Goal: Task Accomplishment & Management: Use online tool/utility

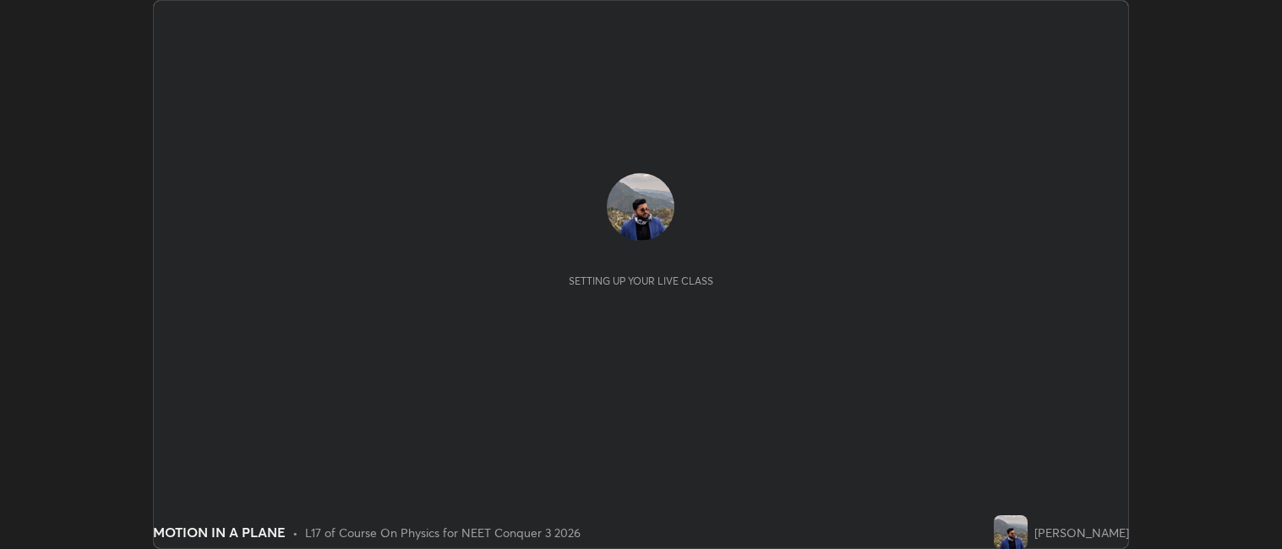
scroll to position [549, 1282]
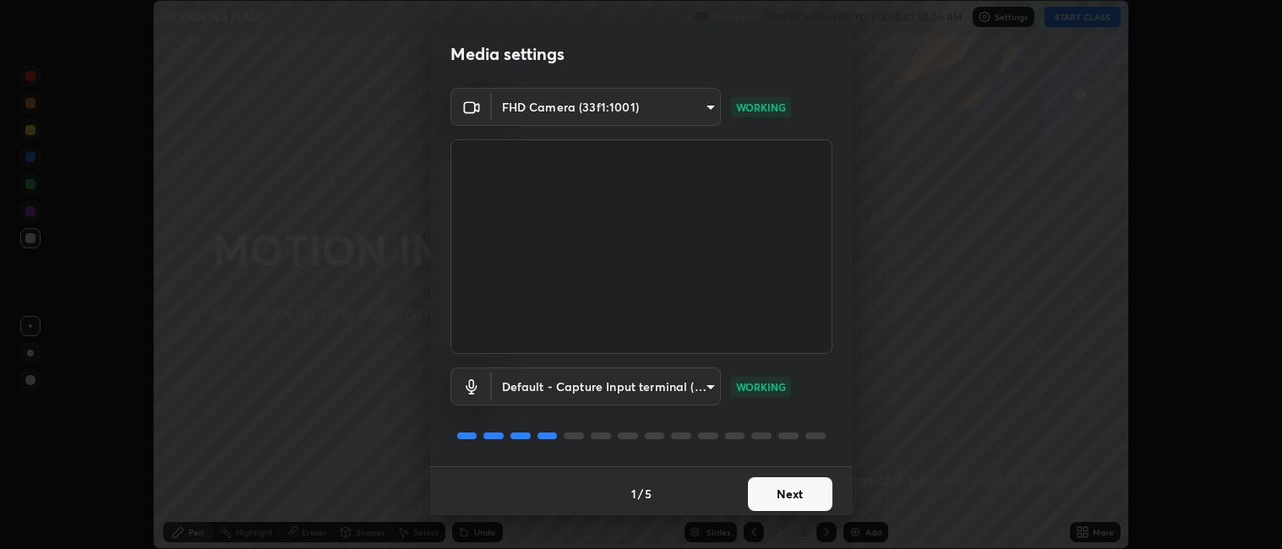
click at [776, 493] on button "Next" at bounding box center [790, 494] width 84 height 34
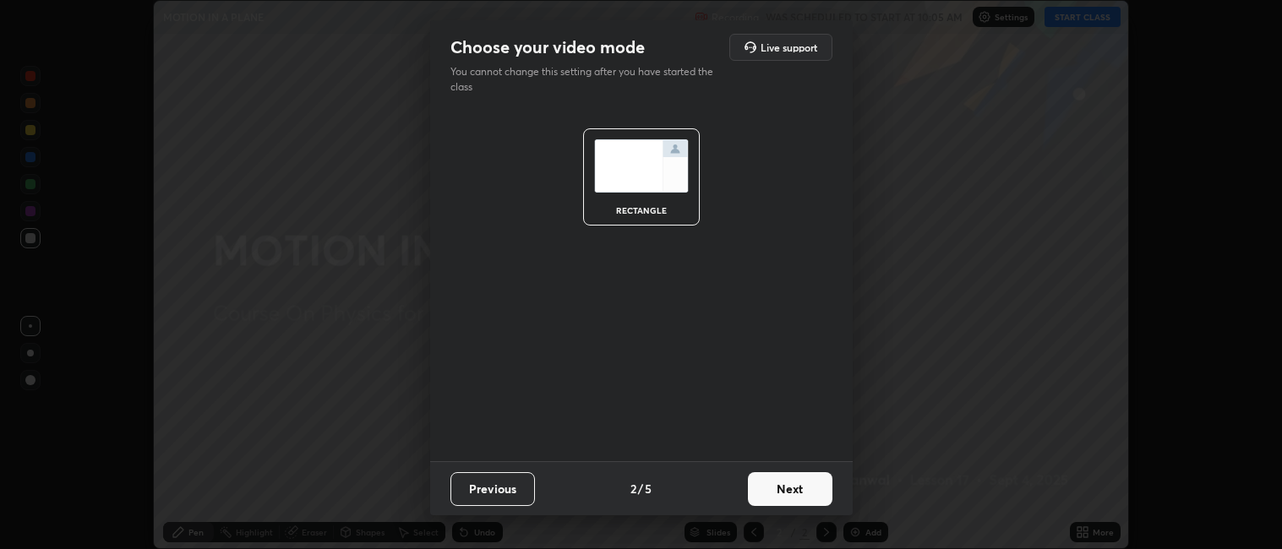
click at [786, 492] on button "Next" at bounding box center [790, 489] width 84 height 34
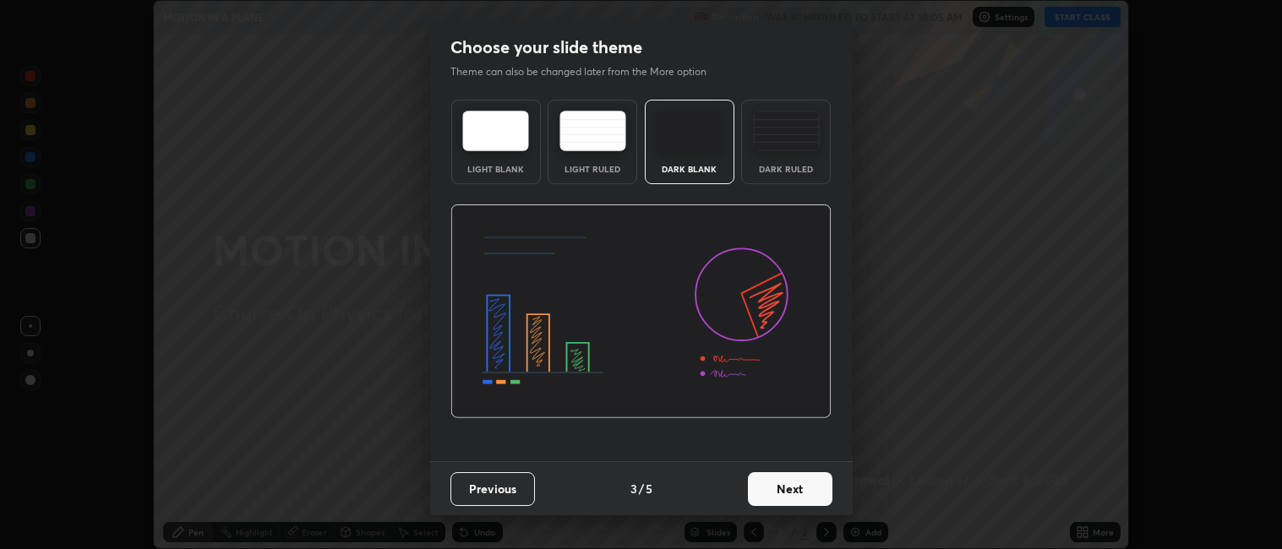
click at [790, 489] on button "Next" at bounding box center [790, 489] width 84 height 34
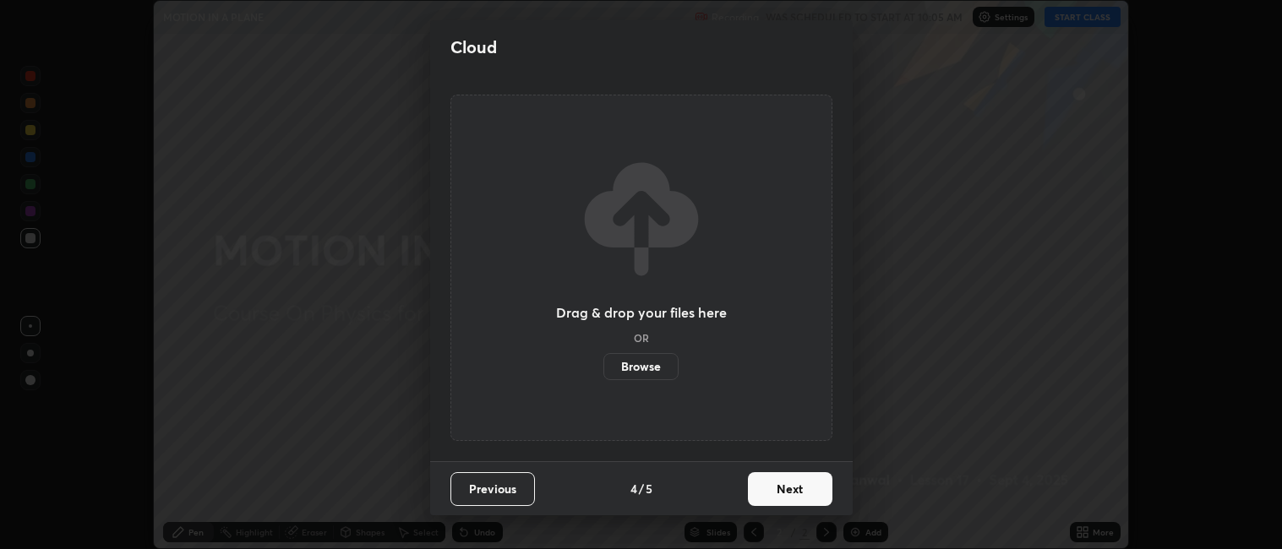
click at [790, 492] on button "Next" at bounding box center [790, 489] width 84 height 34
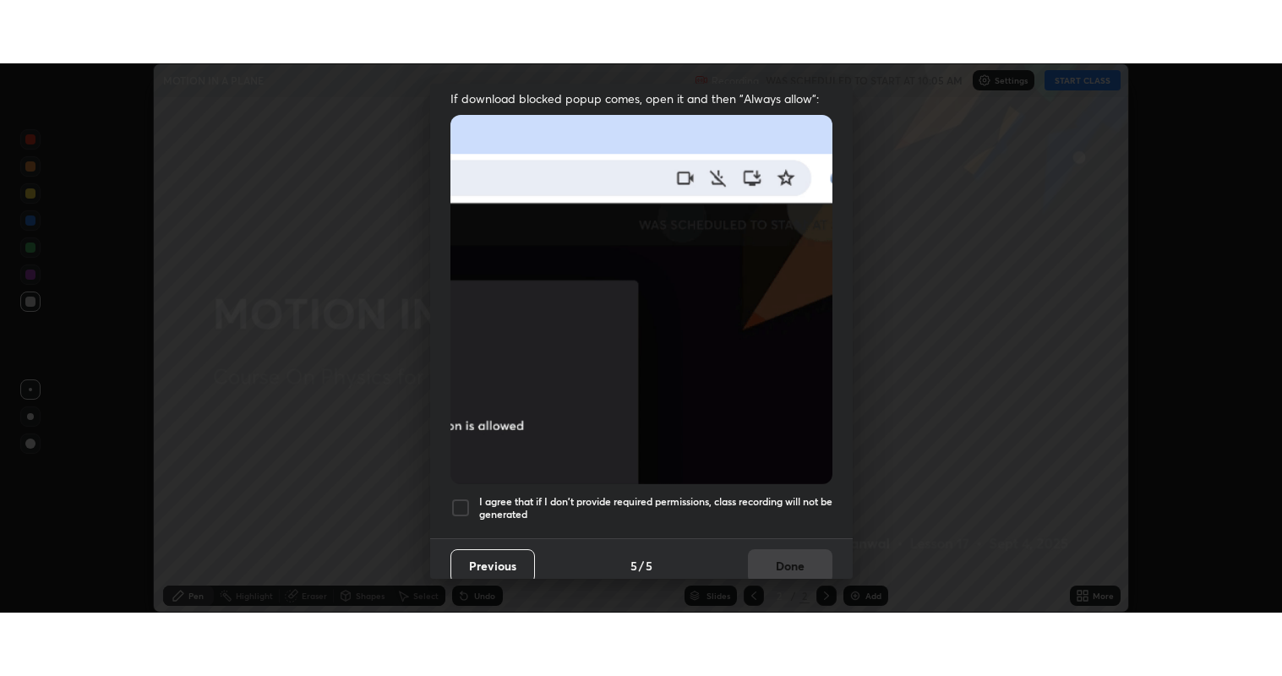
scroll to position [349, 0]
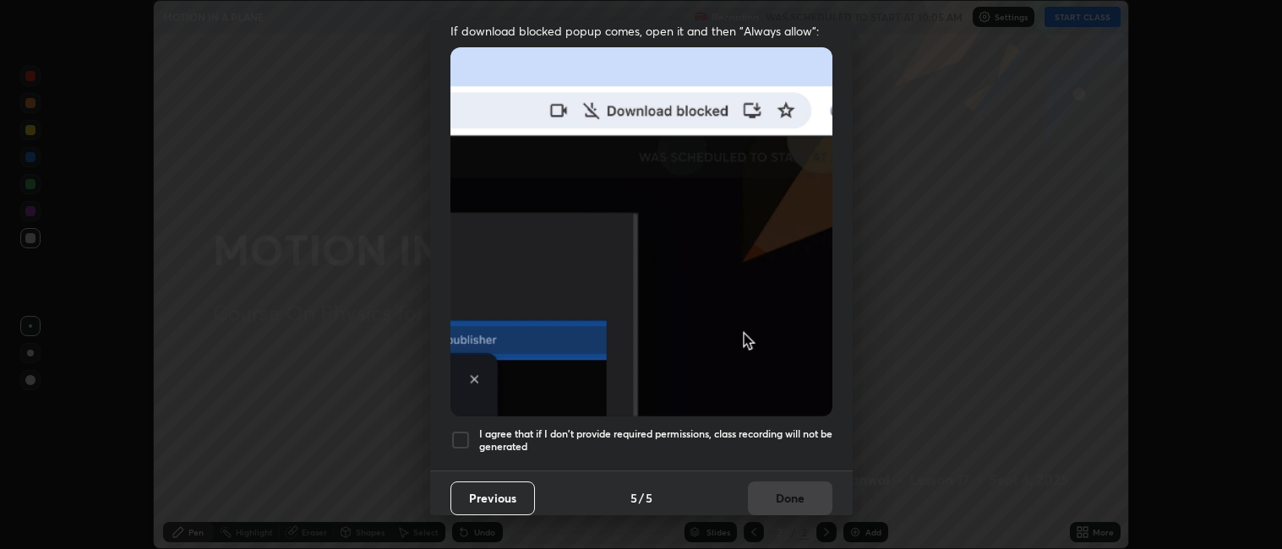
click at [460, 430] on div at bounding box center [460, 440] width 20 height 20
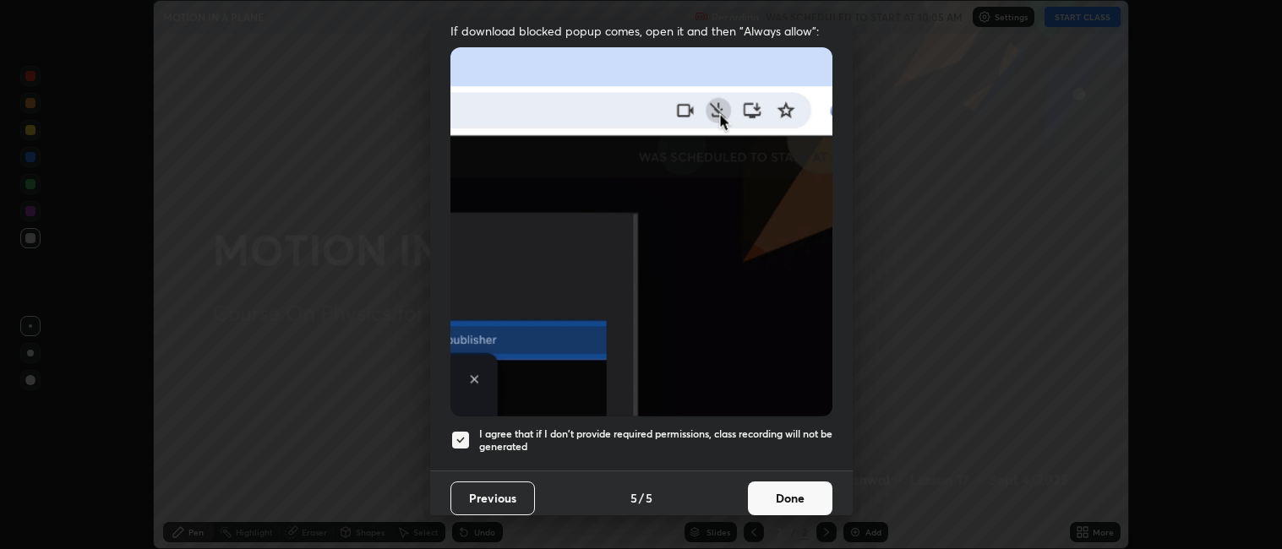
click at [777, 496] on button "Done" at bounding box center [790, 499] width 84 height 34
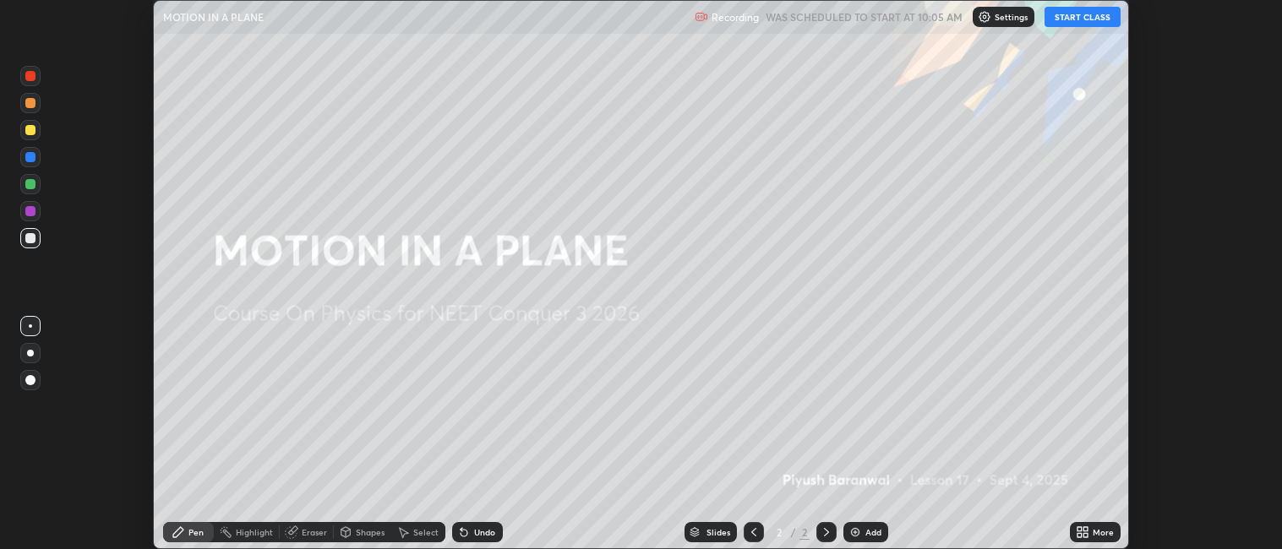
click at [1071, 19] on button "START CLASS" at bounding box center [1082, 17] width 76 height 20
click at [1087, 535] on icon at bounding box center [1085, 535] width 4 height 4
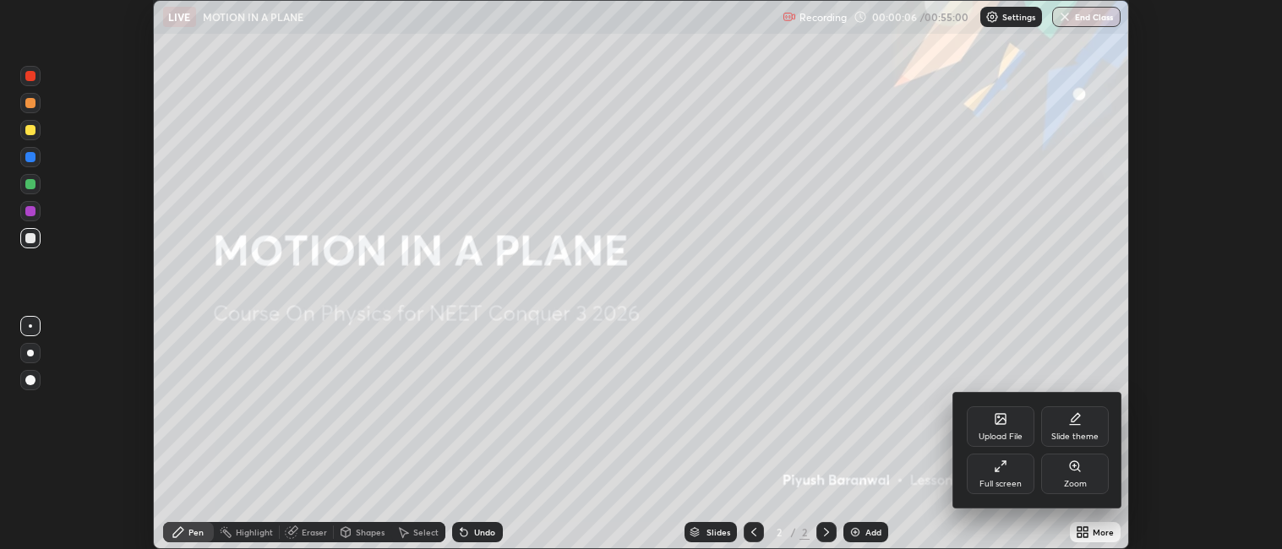
click at [1004, 473] on icon at bounding box center [1001, 467] width 14 height 14
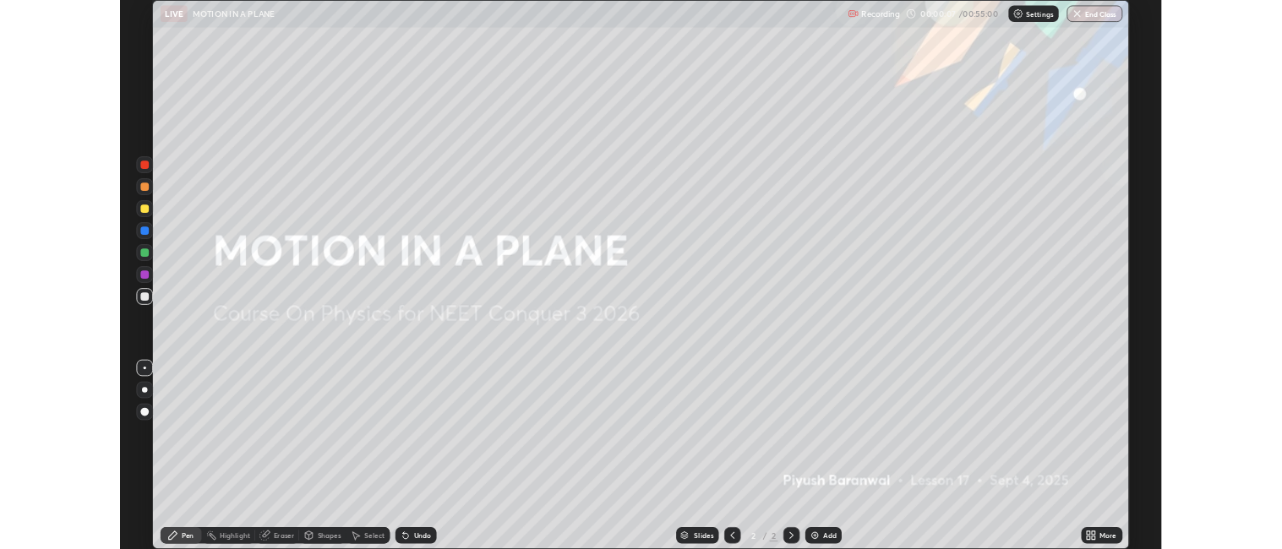
scroll to position [676, 1282]
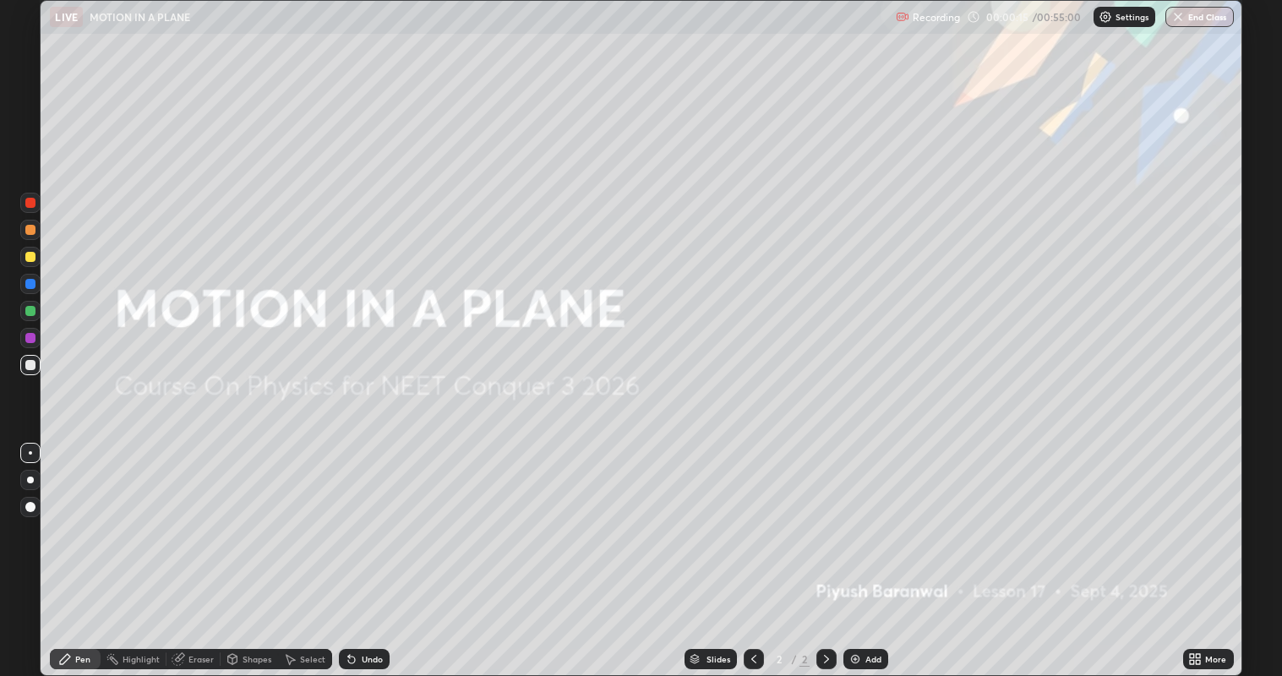
click at [865, 548] on div "Add" at bounding box center [873, 659] width 16 height 8
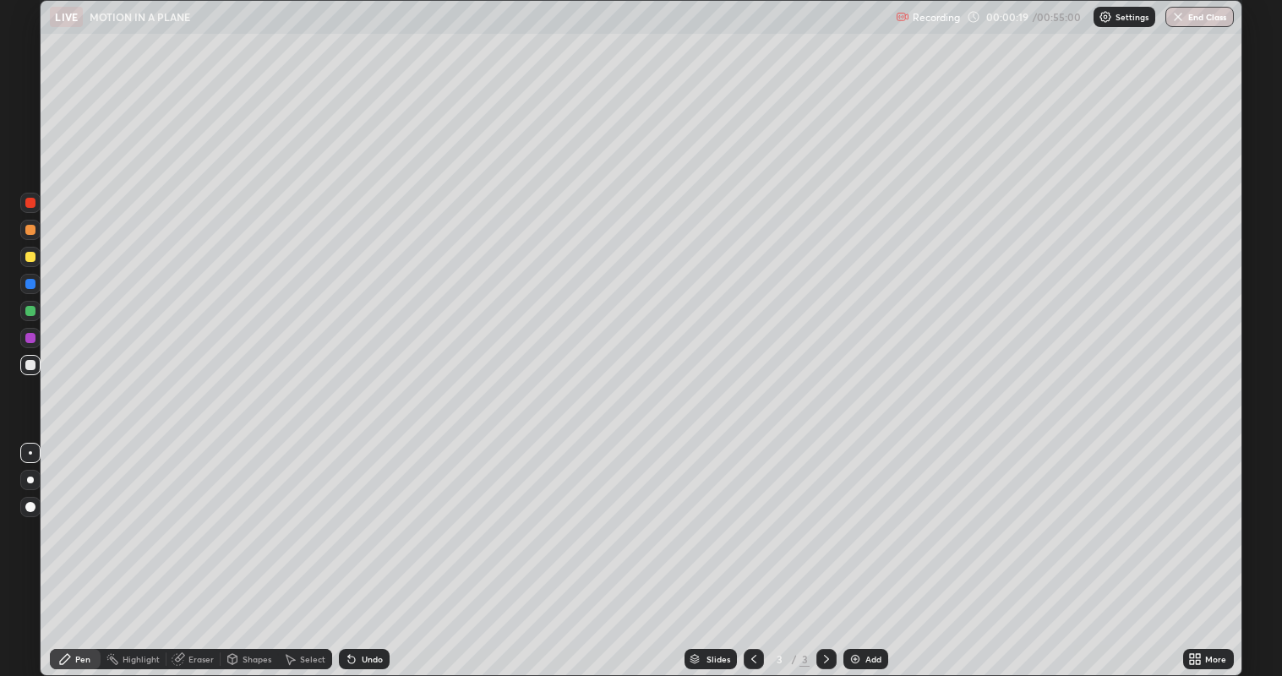
click at [24, 230] on div at bounding box center [30, 230] width 20 height 20
click at [28, 232] on div at bounding box center [30, 230] width 10 height 10
click at [35, 365] on div at bounding box center [30, 365] width 10 height 10
click at [30, 258] on div at bounding box center [30, 257] width 10 height 10
click at [346, 548] on icon at bounding box center [352, 659] width 14 height 14
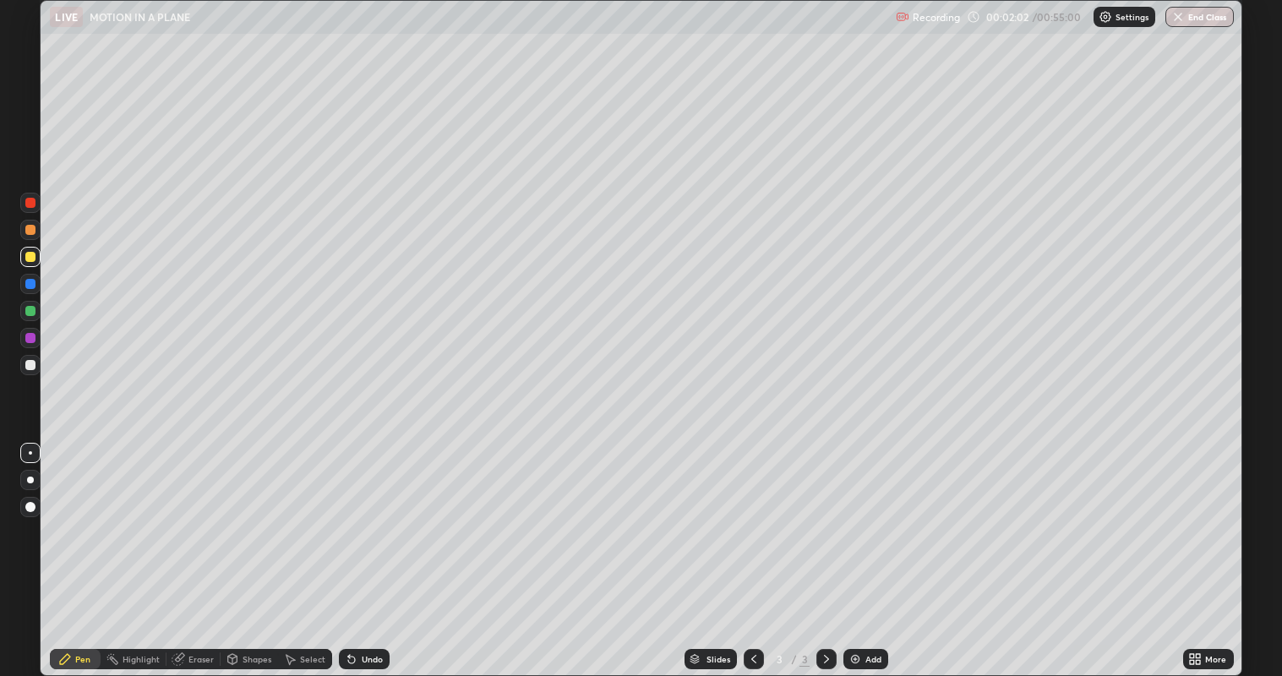
click at [198, 548] on div "Eraser" at bounding box center [200, 659] width 25 height 8
click at [77, 548] on div "Pen" at bounding box center [82, 659] width 15 height 8
click at [27, 231] on div at bounding box center [30, 230] width 10 height 10
click at [368, 548] on div "Undo" at bounding box center [364, 659] width 51 height 20
click at [365, 548] on div "Undo" at bounding box center [364, 659] width 51 height 20
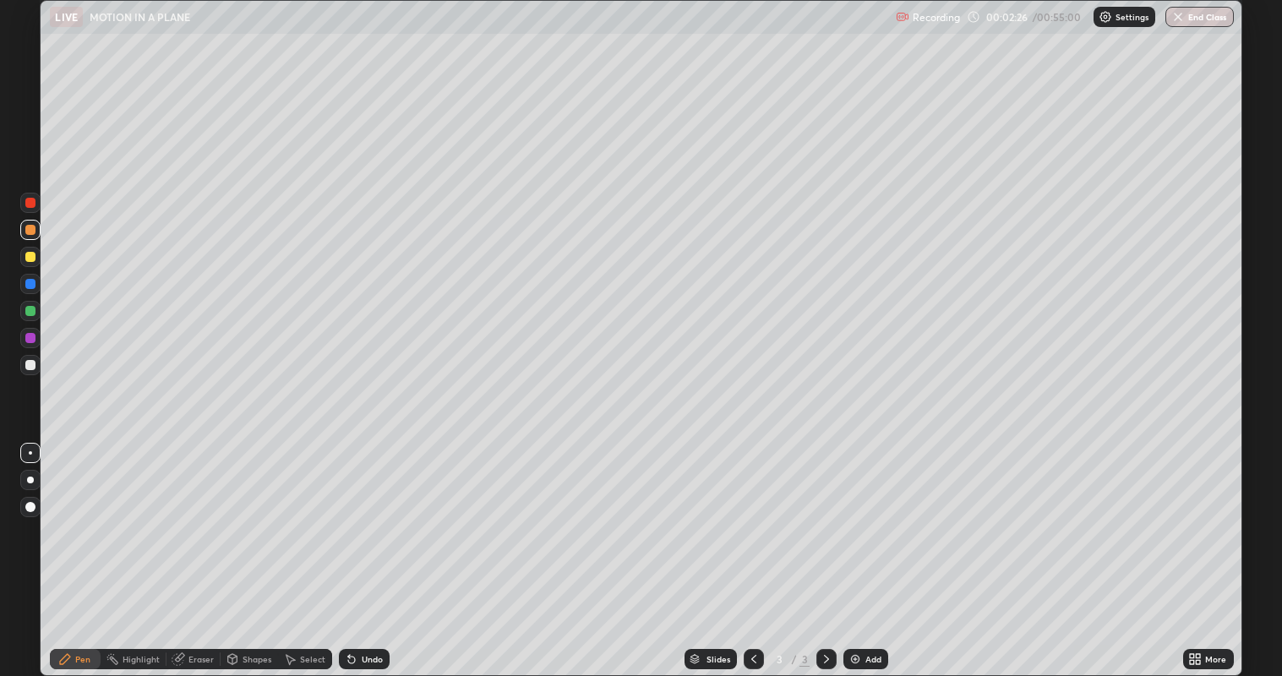
click at [364, 548] on div "Undo" at bounding box center [364, 659] width 51 height 20
click at [302, 548] on div "Select" at bounding box center [312, 659] width 25 height 8
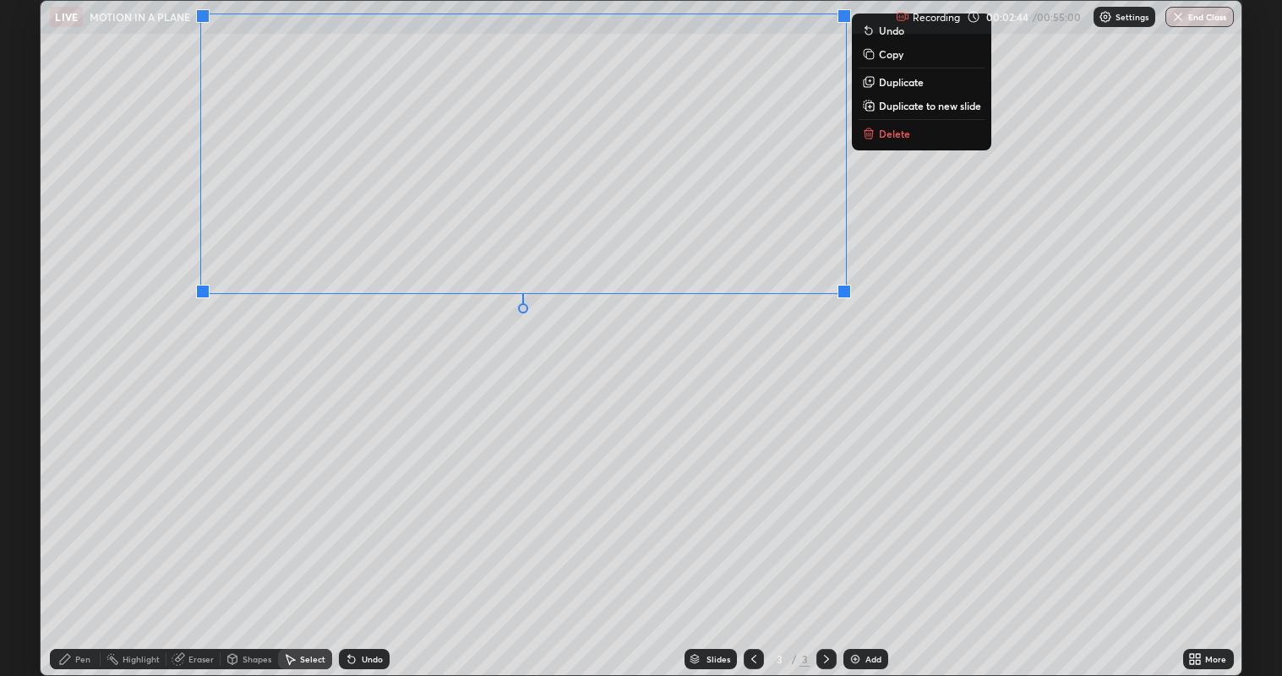
click at [544, 413] on div "0 ° Undo Copy Duplicate Duplicate to new slide Delete" at bounding box center [641, 338] width 1201 height 675
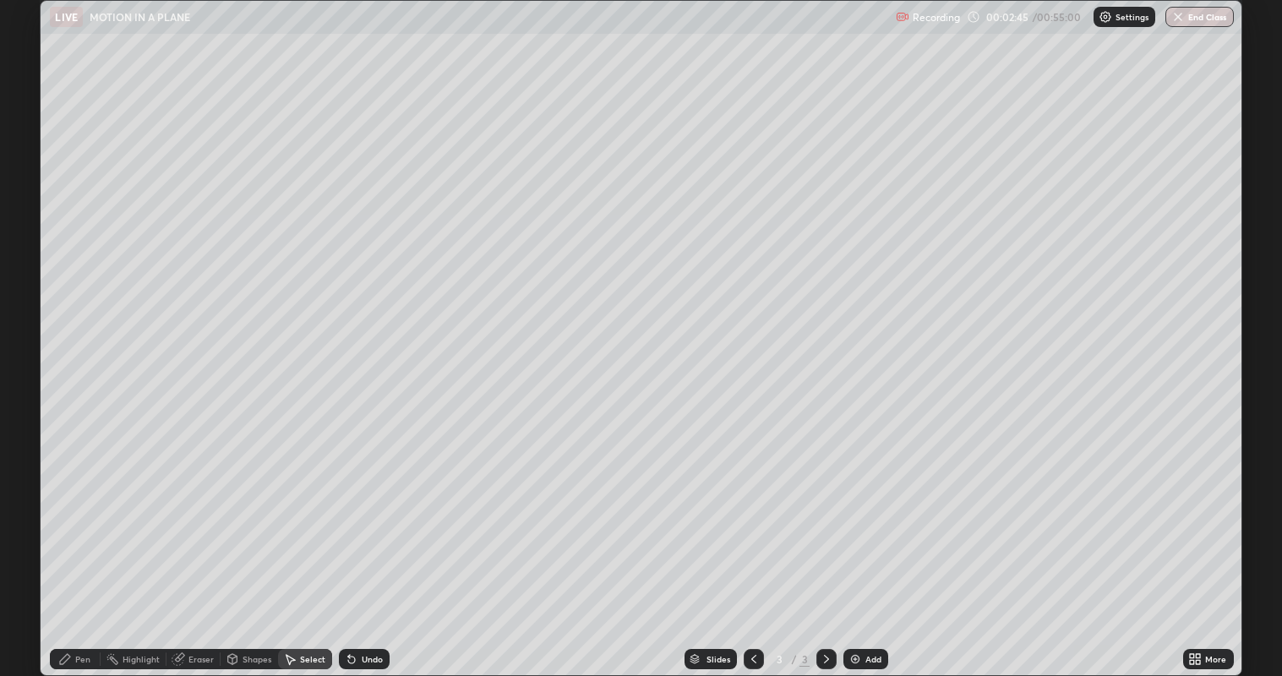
click at [77, 548] on div "Pen" at bounding box center [75, 659] width 51 height 20
click at [28, 258] on div at bounding box center [30, 257] width 10 height 10
click at [27, 254] on div at bounding box center [30, 257] width 10 height 10
click at [26, 287] on div at bounding box center [30, 284] width 10 height 10
click at [29, 258] on div at bounding box center [30, 257] width 10 height 10
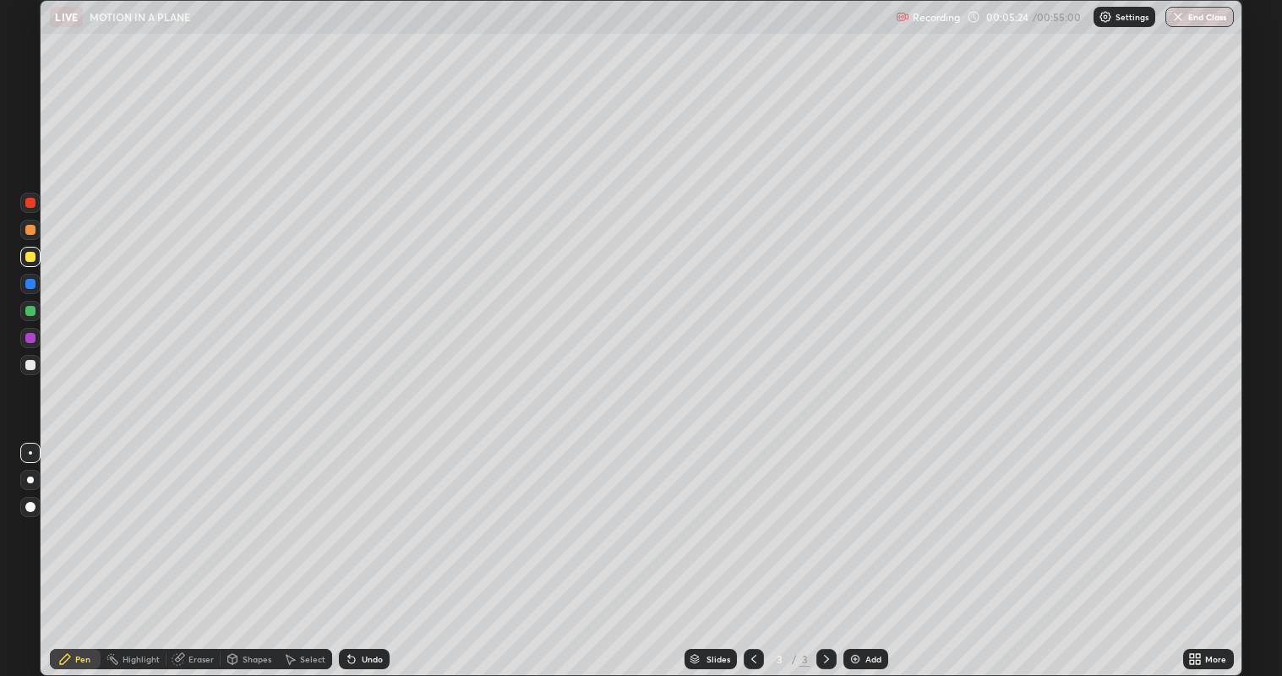
click at [34, 368] on div at bounding box center [30, 365] width 10 height 10
click at [34, 232] on div at bounding box center [30, 230] width 10 height 10
click at [313, 548] on div "Select" at bounding box center [305, 659] width 54 height 20
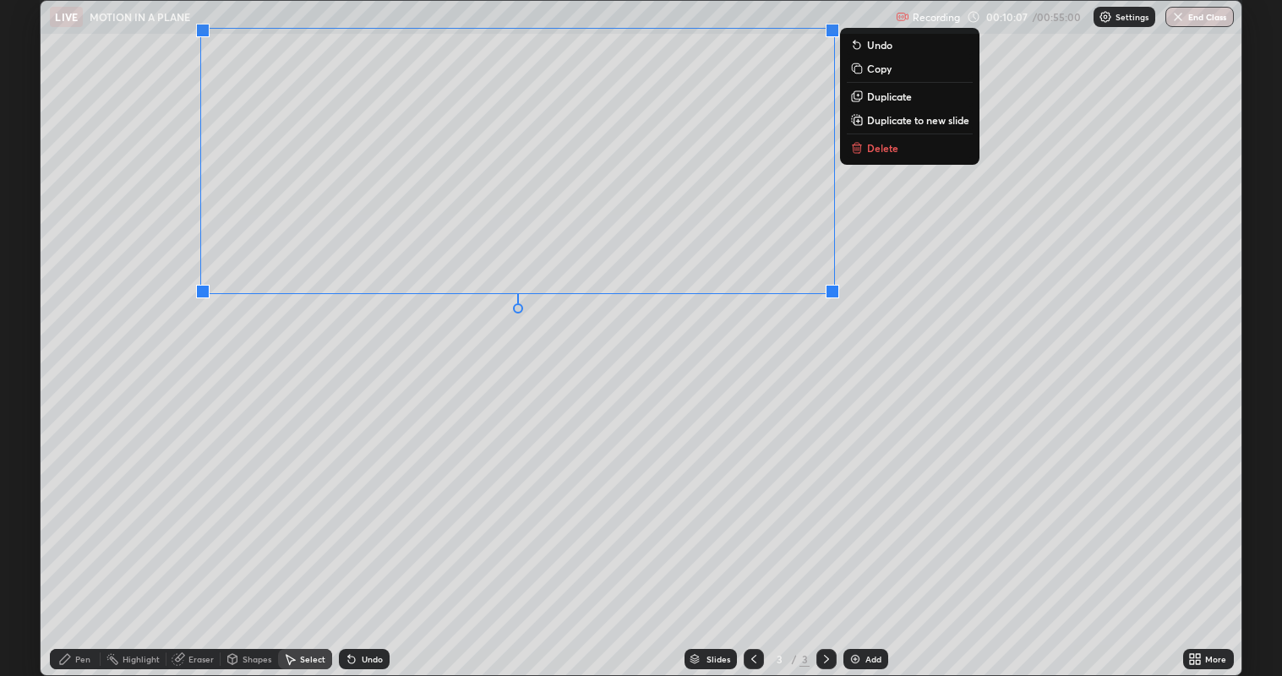
click at [853, 146] on icon at bounding box center [857, 149] width 8 height 8
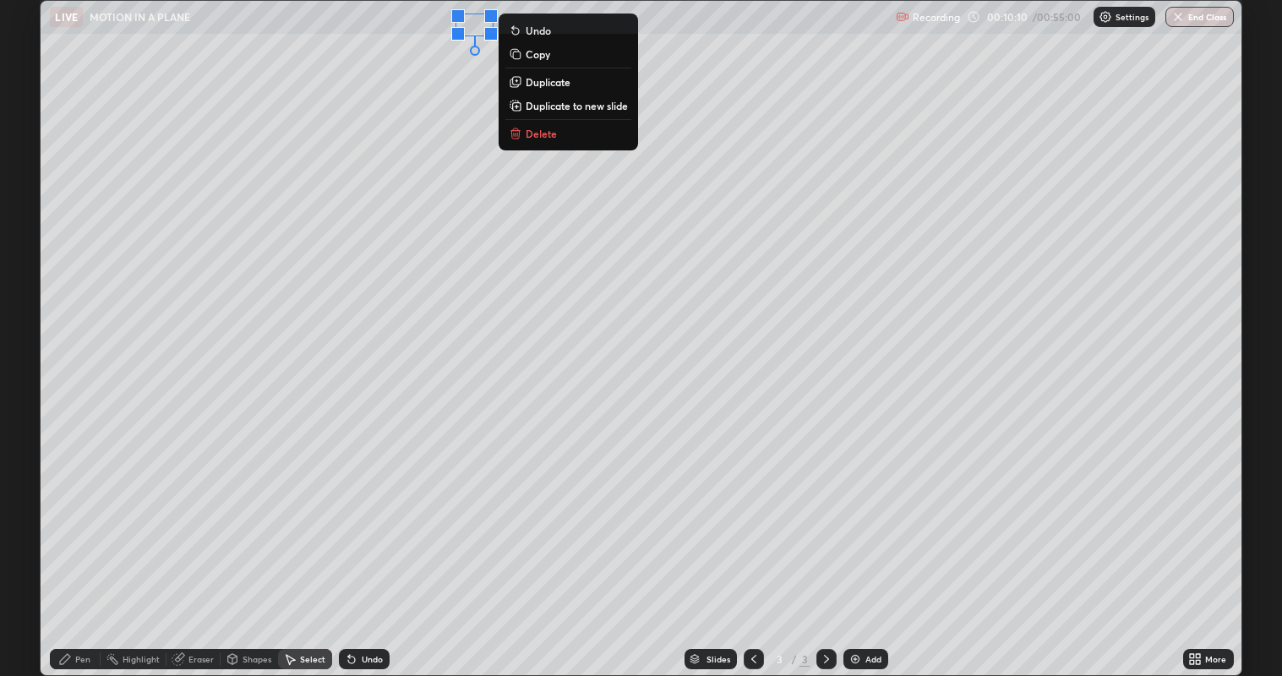
click at [554, 133] on p "Delete" at bounding box center [541, 134] width 31 height 14
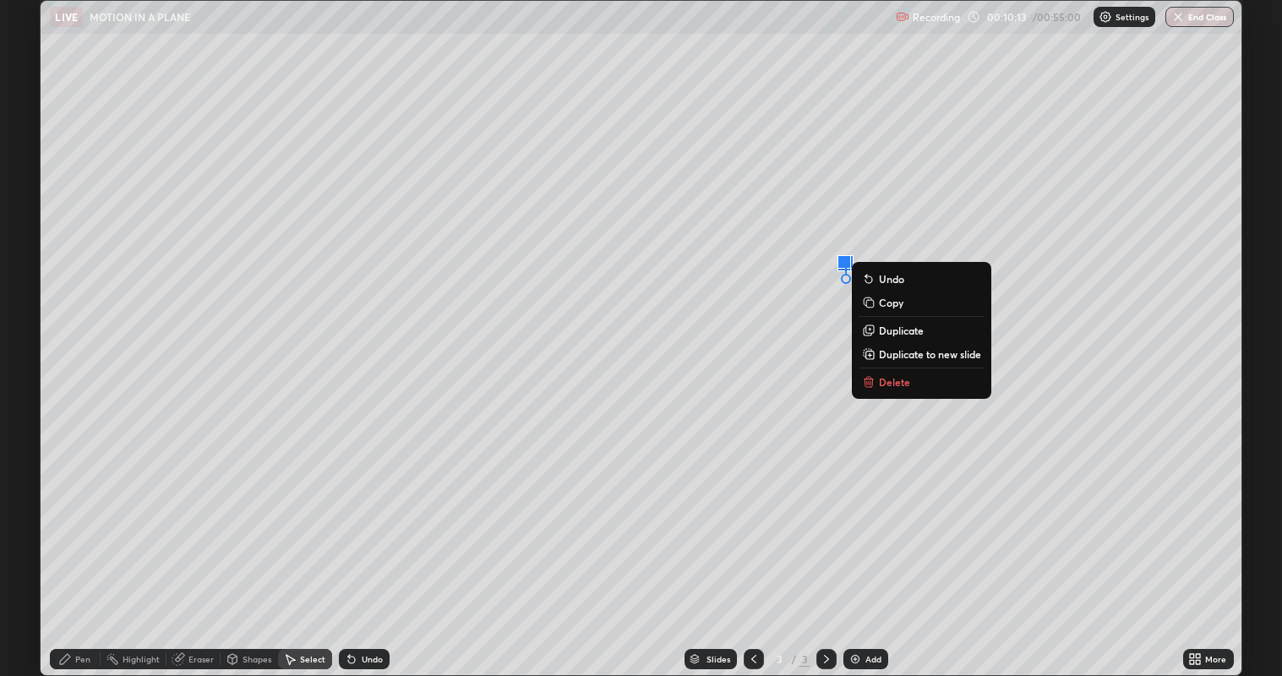
click at [885, 390] on button "Delete" at bounding box center [921, 382] width 126 height 20
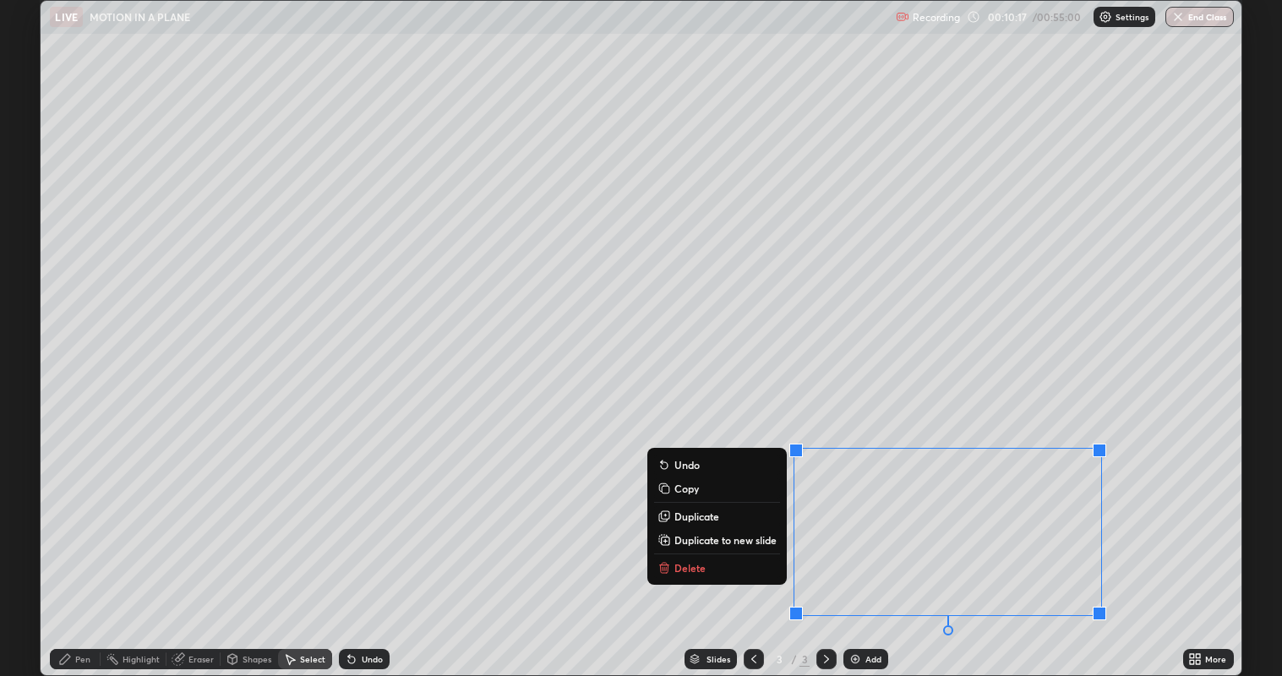
click at [909, 201] on div "0 ° Undo Copy Duplicate Duplicate to new slide Delete" at bounding box center [641, 338] width 1201 height 675
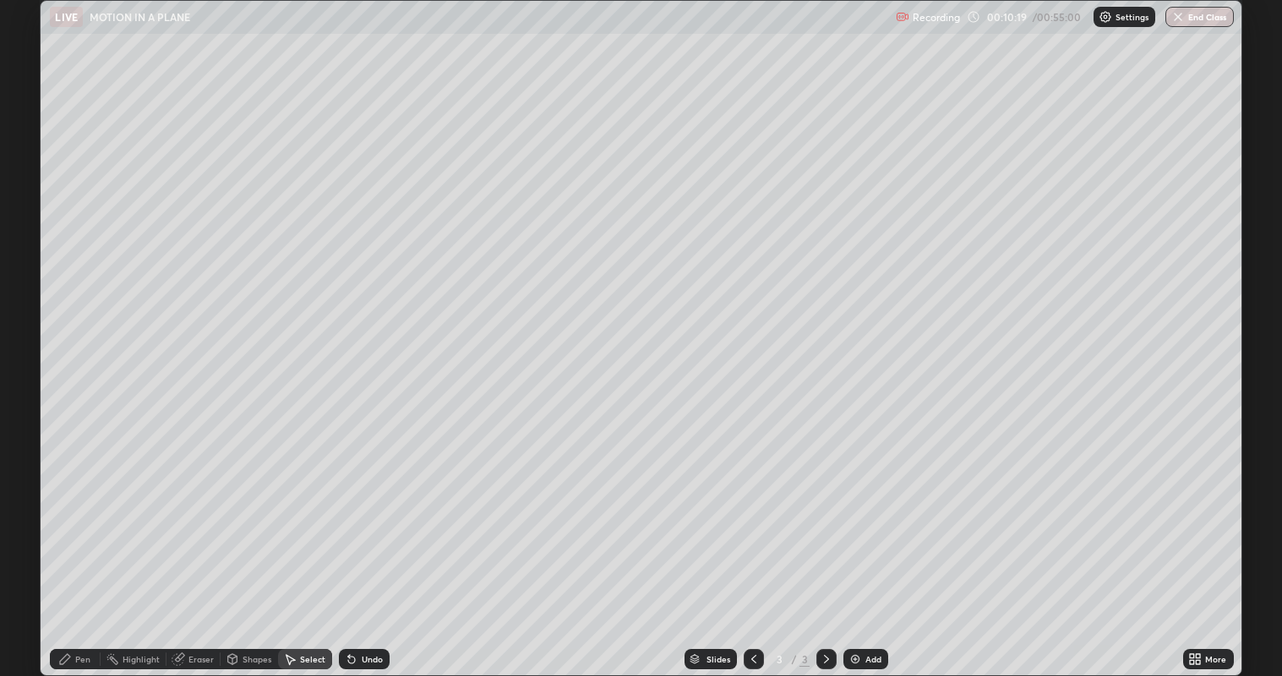
click at [76, 548] on div "Pen" at bounding box center [82, 659] width 15 height 8
click at [28, 262] on div at bounding box center [30, 257] width 20 height 20
click at [301, 548] on div "Select" at bounding box center [305, 659] width 54 height 20
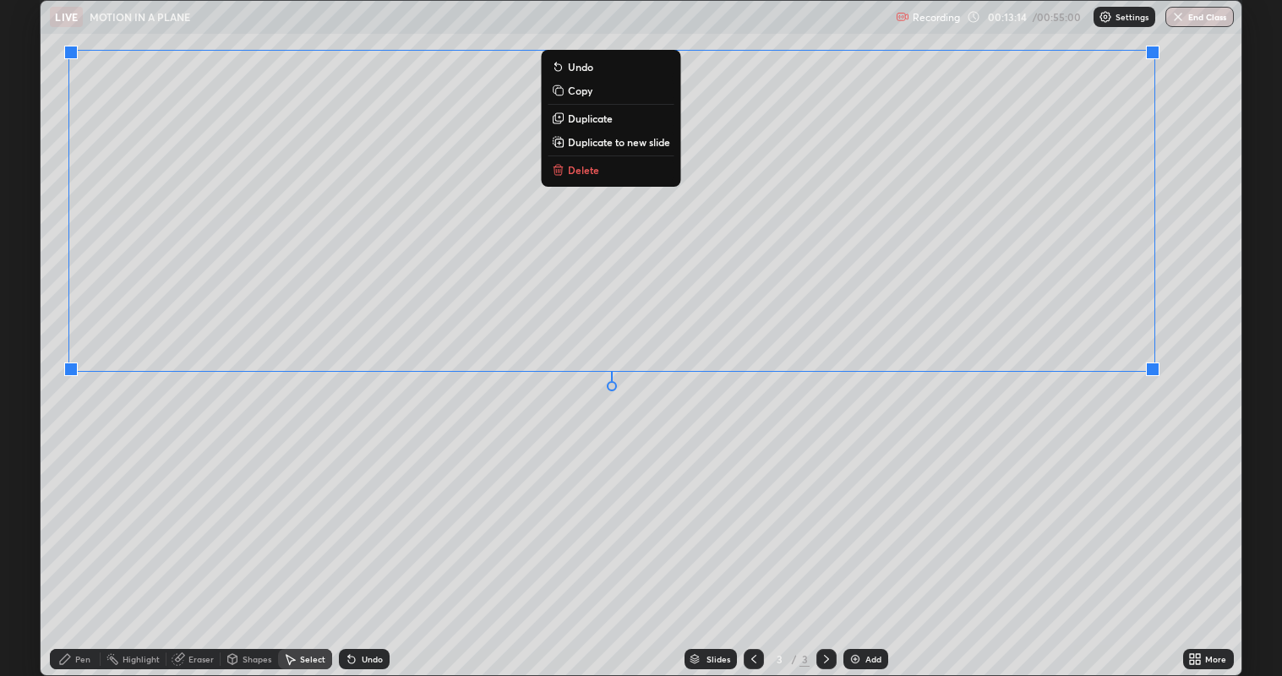
click at [570, 481] on div "0 ° Undo Copy Duplicate Duplicate to new slide Delete" at bounding box center [641, 338] width 1201 height 675
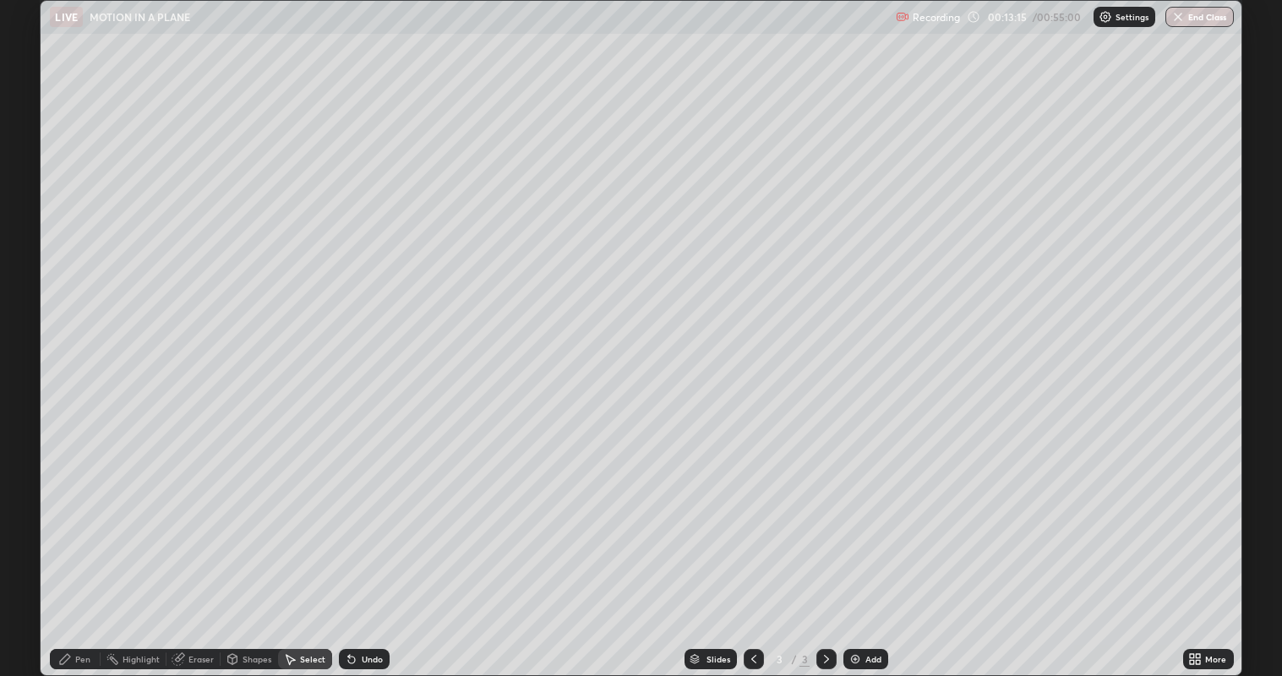
click at [74, 548] on div "Pen" at bounding box center [75, 659] width 51 height 20
click at [29, 258] on div at bounding box center [30, 257] width 10 height 10
click at [27, 363] on div at bounding box center [30, 365] width 10 height 10
click at [29, 284] on div at bounding box center [30, 284] width 10 height 10
click at [30, 365] on div at bounding box center [30, 365] width 10 height 10
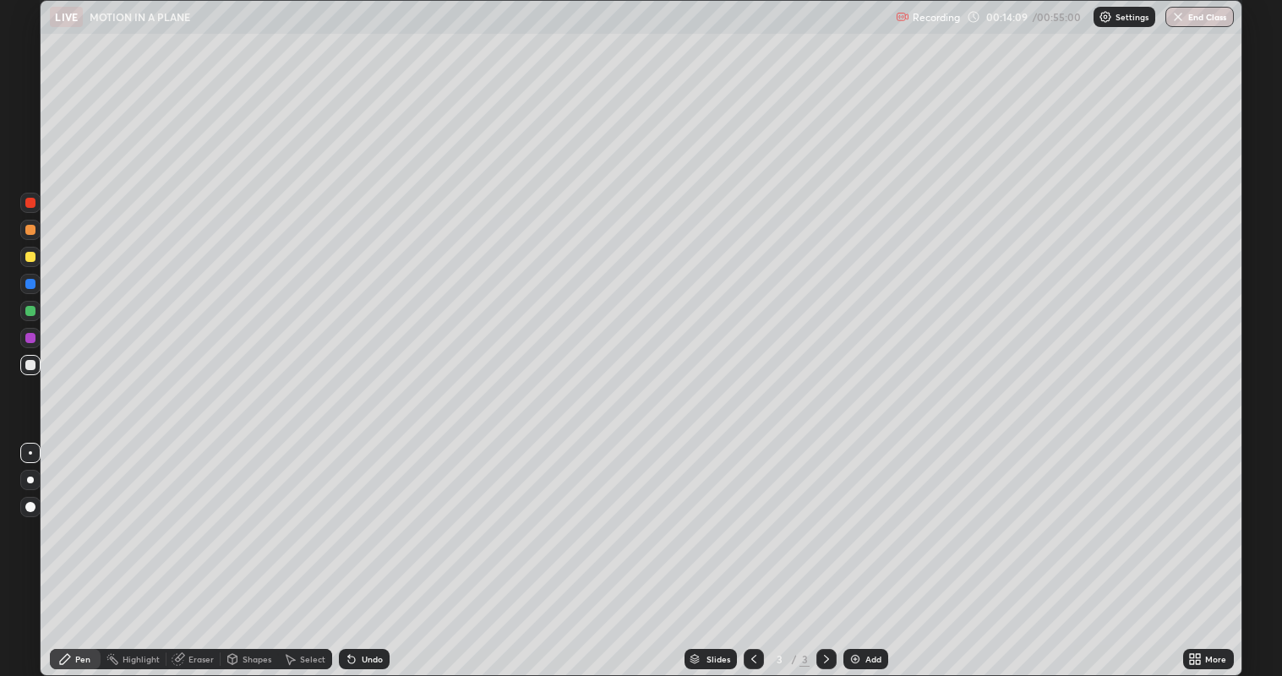
click at [30, 259] on div at bounding box center [30, 257] width 10 height 10
click at [193, 548] on div "Eraser" at bounding box center [200, 659] width 25 height 8
click at [79, 548] on div "Pen" at bounding box center [82, 659] width 15 height 8
click at [352, 548] on icon at bounding box center [351, 660] width 7 height 7
click at [316, 548] on div "Select" at bounding box center [312, 659] width 25 height 8
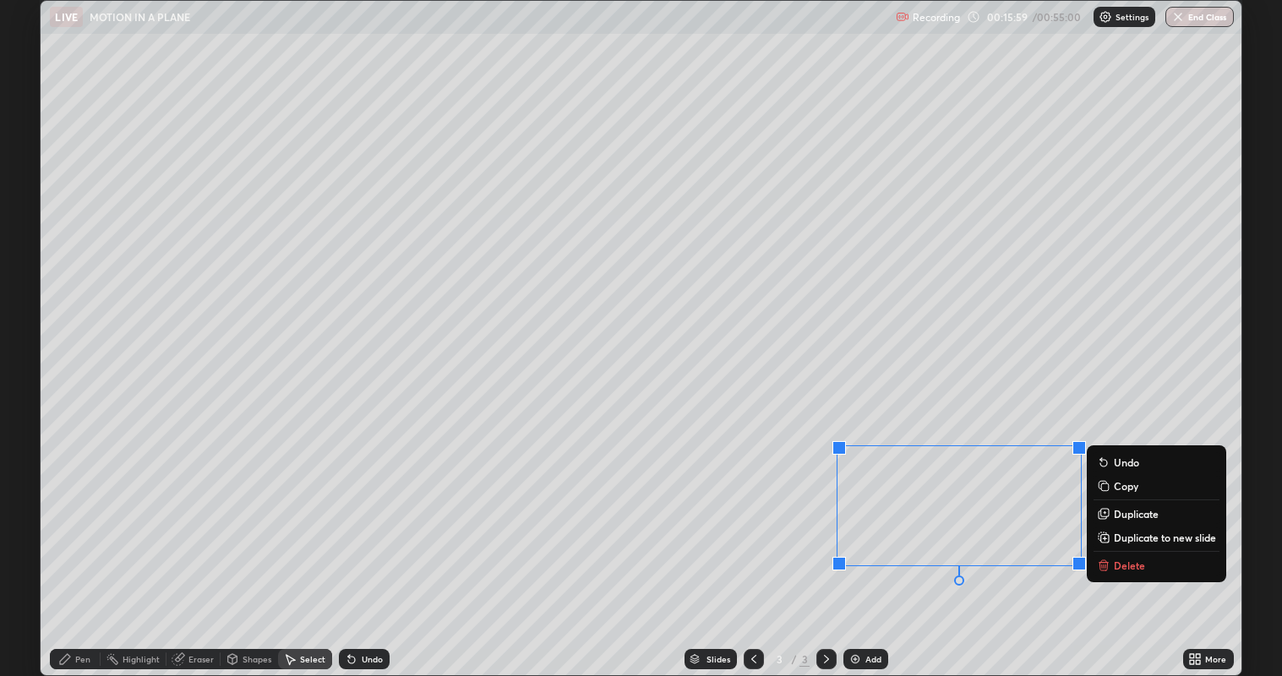
click at [1136, 548] on p "Delete" at bounding box center [1129, 565] width 31 height 14
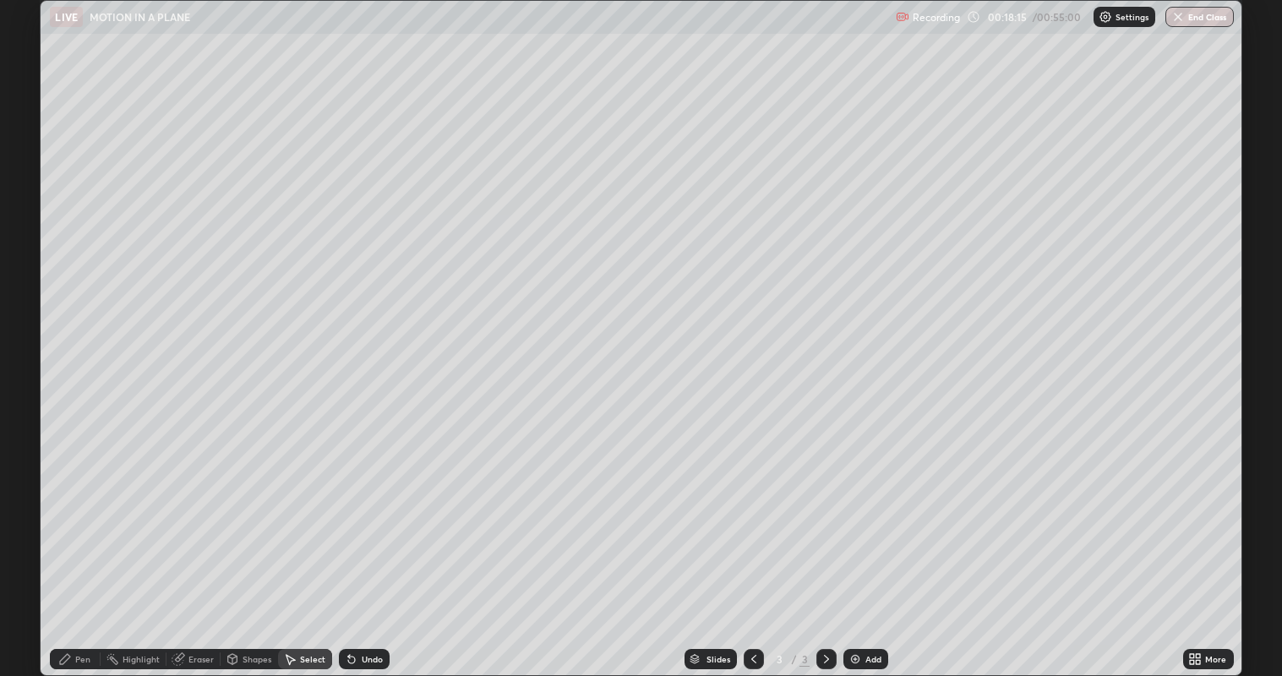
click at [863, 548] on div "Add" at bounding box center [865, 659] width 45 height 20
click at [80, 548] on div "Pen" at bounding box center [82, 659] width 15 height 8
click at [34, 341] on div at bounding box center [30, 338] width 10 height 10
click at [311, 548] on div "Select" at bounding box center [312, 659] width 25 height 8
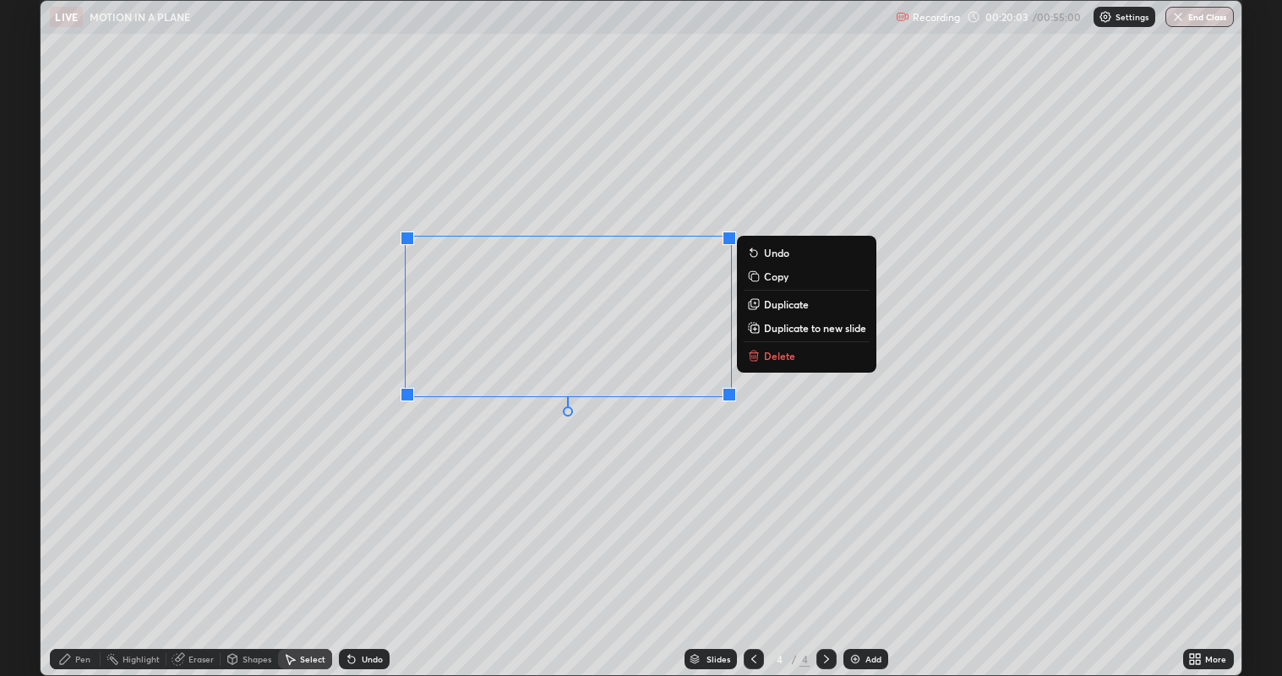
click at [768, 357] on p "Delete" at bounding box center [779, 356] width 31 height 14
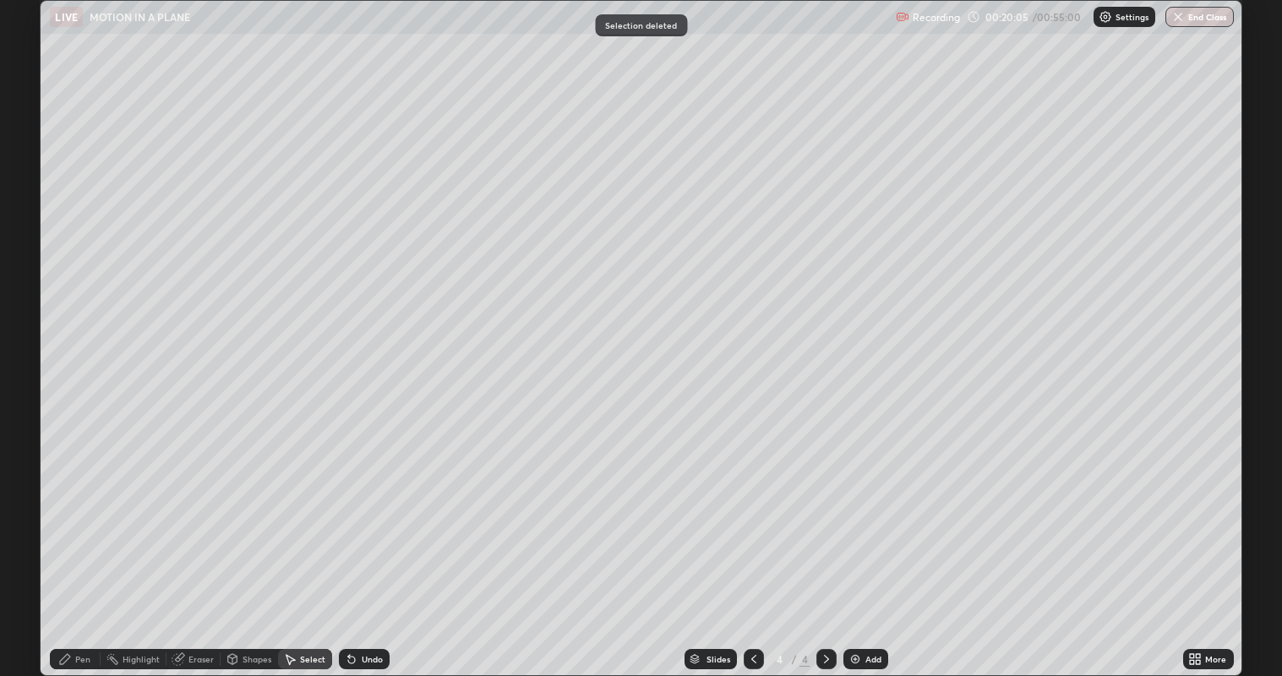
click at [73, 548] on div "Pen" at bounding box center [75, 659] width 51 height 20
click at [30, 366] on div at bounding box center [30, 365] width 10 height 10
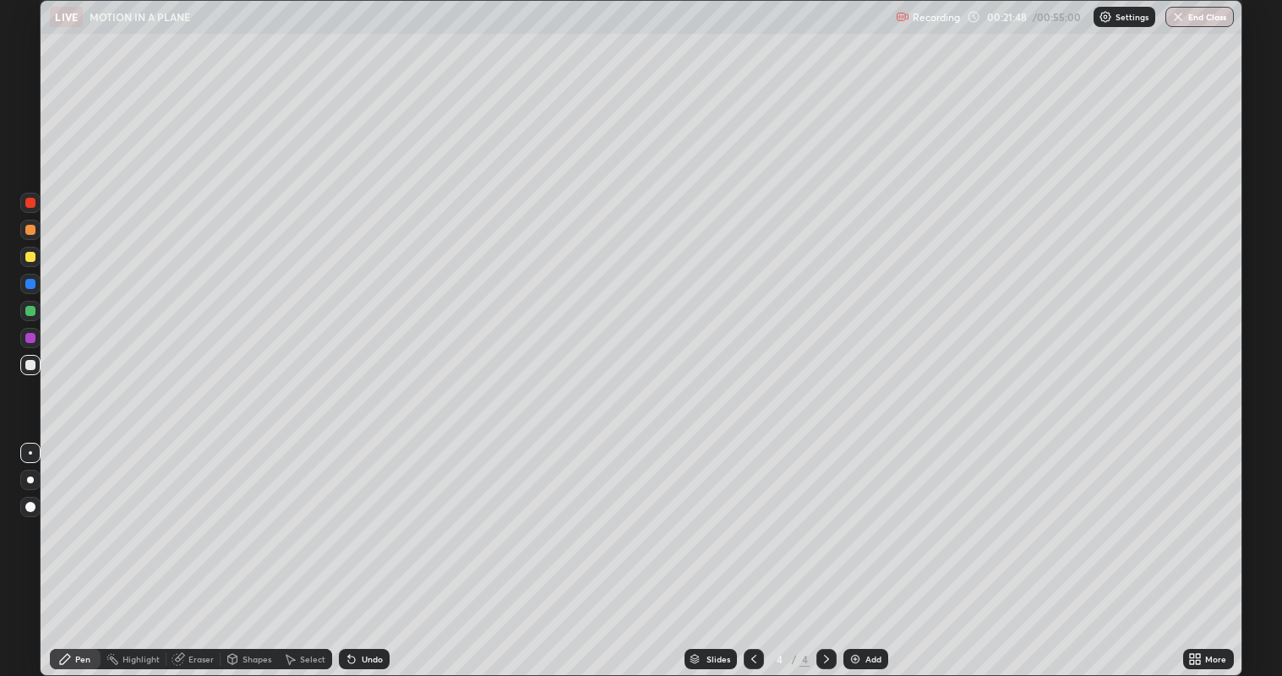
click at [867, 548] on div "Add" at bounding box center [865, 659] width 45 height 20
click at [29, 340] on div at bounding box center [30, 338] width 10 height 10
click at [30, 230] on div at bounding box center [30, 230] width 10 height 10
click at [34, 258] on div at bounding box center [30, 257] width 10 height 10
click at [35, 362] on div at bounding box center [30, 365] width 20 height 20
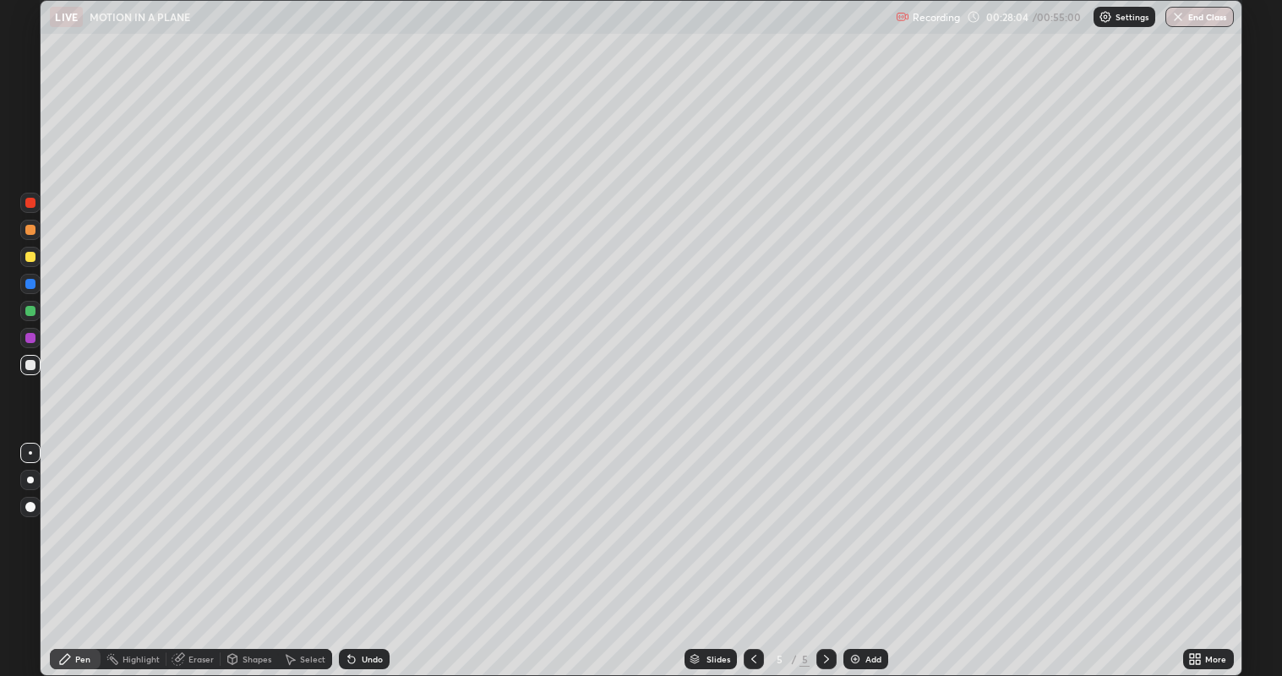
click at [31, 254] on div at bounding box center [30, 257] width 10 height 10
click at [869, 548] on div "Add" at bounding box center [873, 659] width 16 height 8
click at [34, 232] on div at bounding box center [30, 230] width 10 height 10
click at [30, 254] on div at bounding box center [30, 257] width 10 height 10
click at [28, 369] on div at bounding box center [30, 365] width 10 height 10
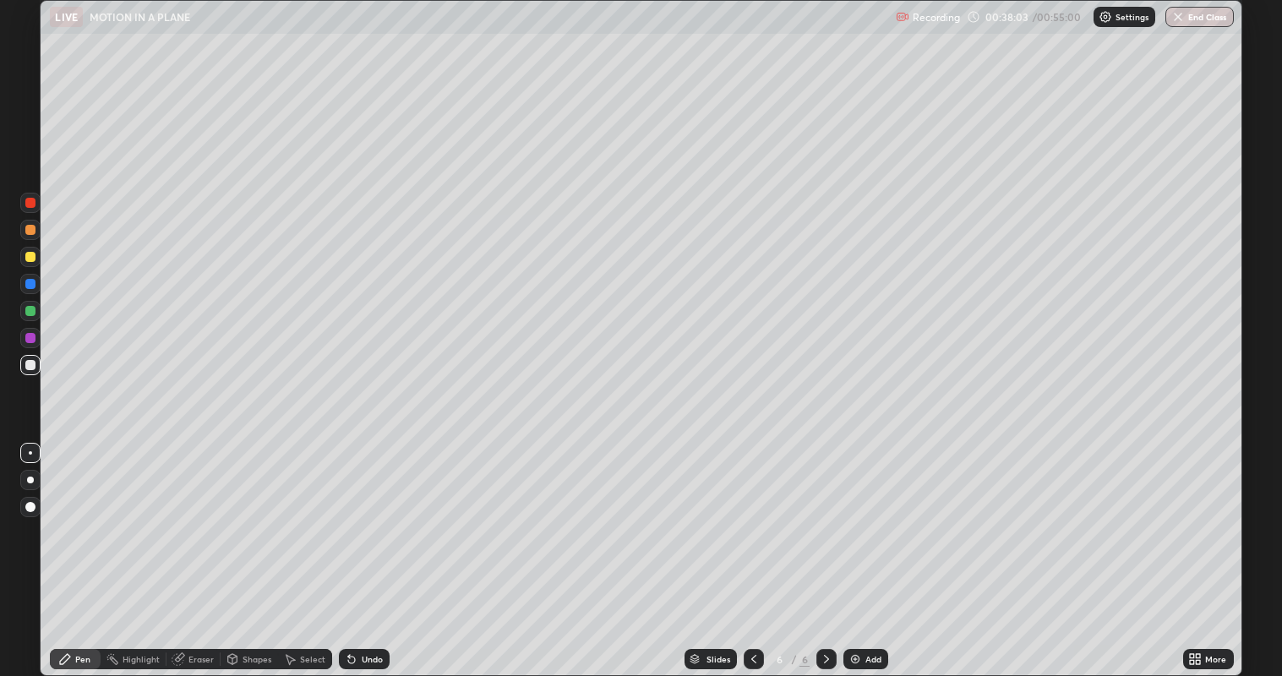
click at [29, 287] on div at bounding box center [30, 284] width 10 height 10
click at [35, 256] on div at bounding box center [30, 257] width 10 height 10
click at [359, 548] on div "Undo" at bounding box center [364, 659] width 51 height 20
click at [362, 548] on div "Undo" at bounding box center [372, 659] width 21 height 8
click at [363, 548] on div "Undo" at bounding box center [372, 659] width 21 height 8
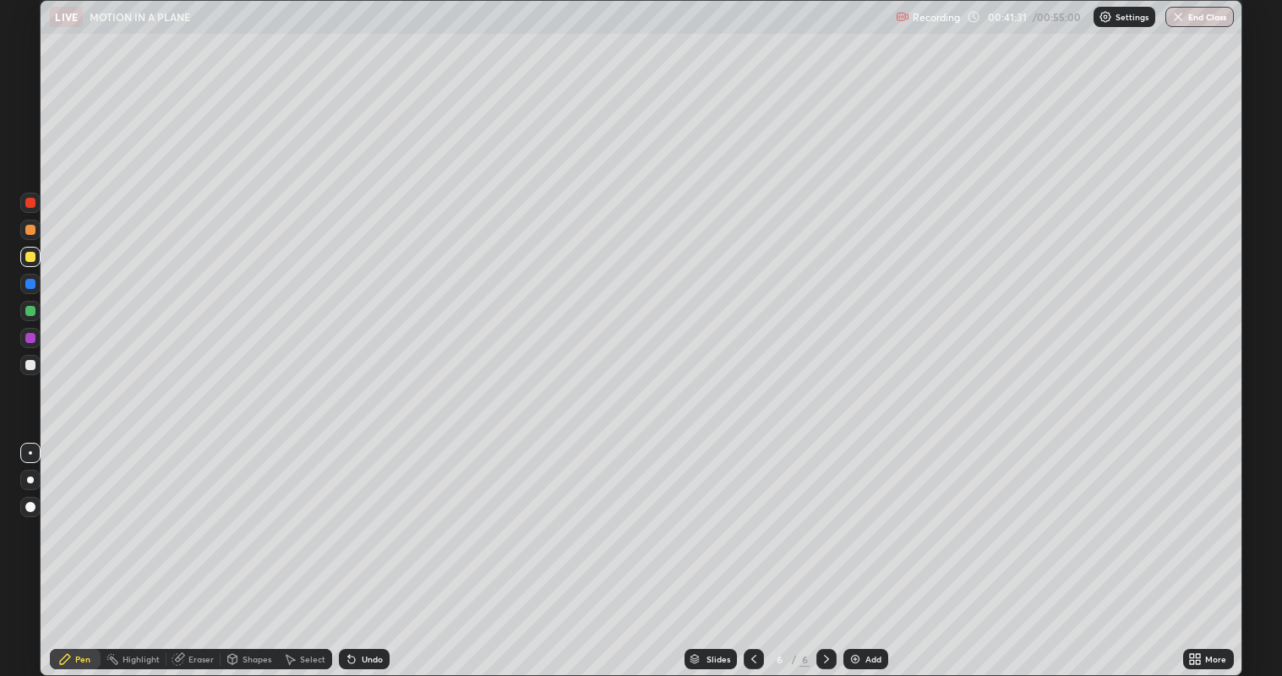
click at [369, 548] on div "Undo" at bounding box center [372, 659] width 21 height 8
click at [857, 548] on img at bounding box center [855, 659] width 14 height 14
click at [752, 548] on icon at bounding box center [754, 659] width 14 height 14
click at [825, 548] on icon at bounding box center [827, 659] width 14 height 14
click at [30, 229] on div at bounding box center [30, 230] width 10 height 10
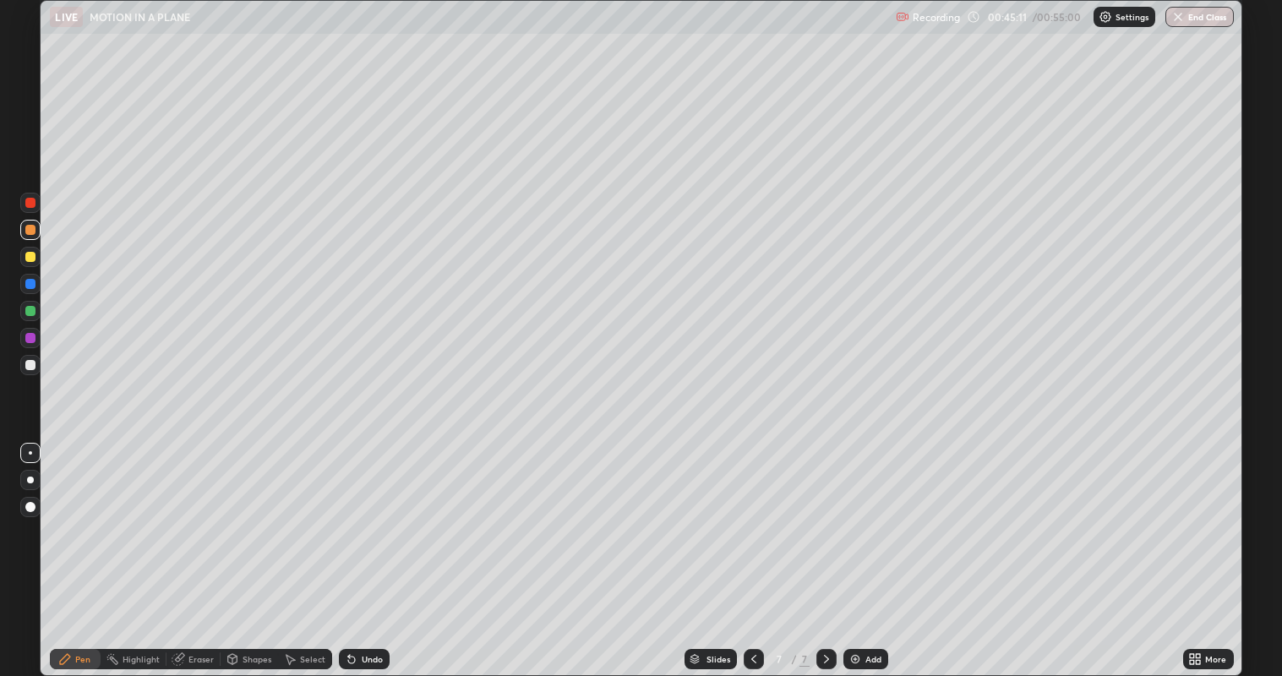
click at [354, 548] on icon at bounding box center [352, 659] width 14 height 14
click at [356, 548] on div "Undo" at bounding box center [364, 659] width 51 height 20
click at [349, 548] on icon at bounding box center [351, 660] width 7 height 7
click at [252, 548] on div "Shapes" at bounding box center [249, 659] width 57 height 20
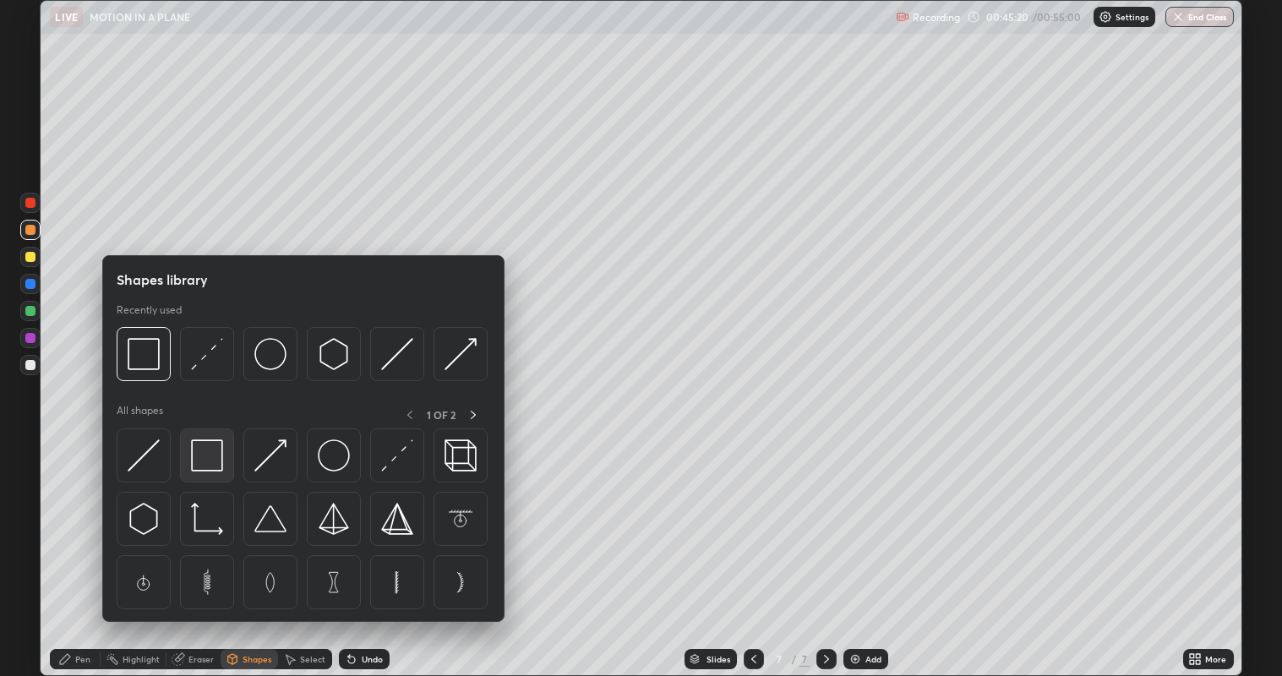
click at [209, 454] on img at bounding box center [207, 455] width 32 height 32
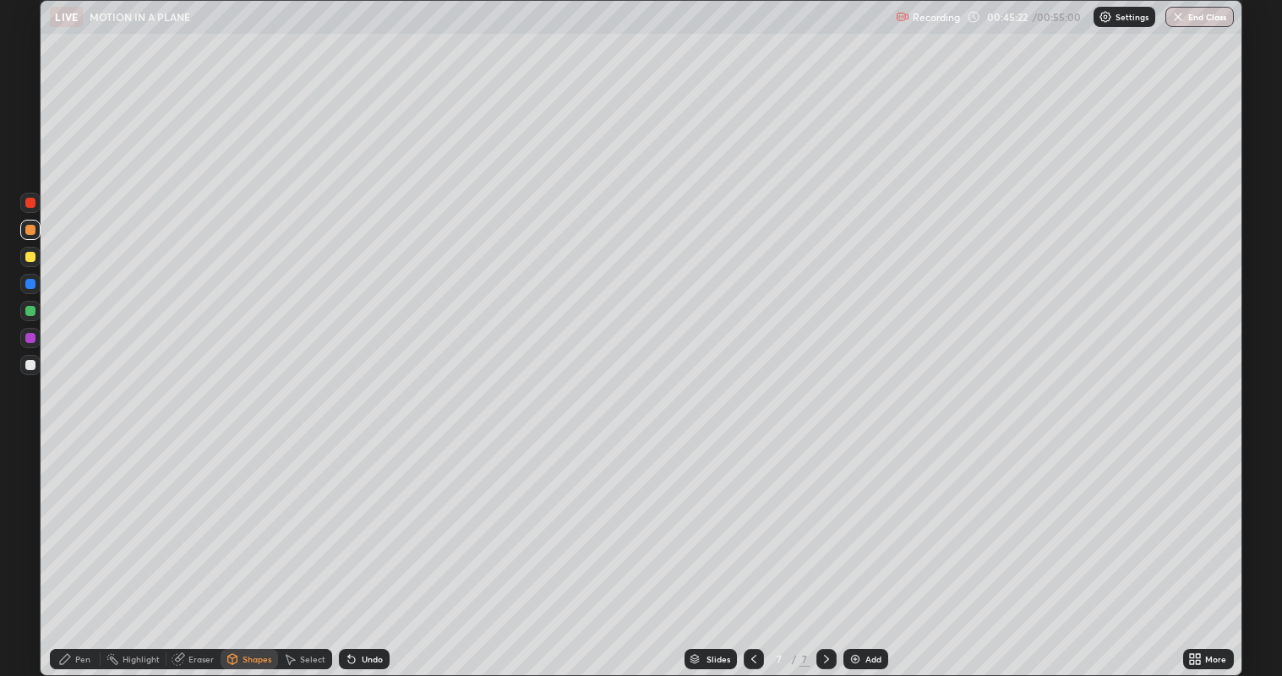
click at [312, 548] on div "Select" at bounding box center [312, 659] width 25 height 8
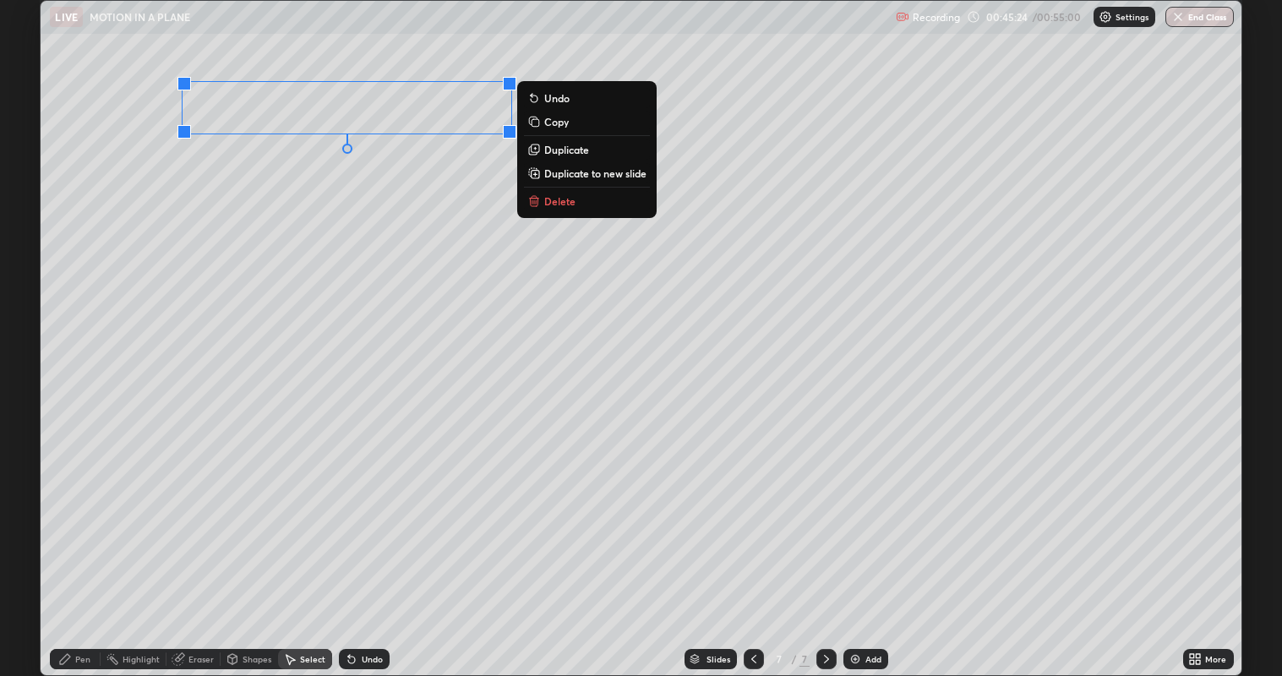
click at [436, 221] on div "0 ° Undo Copy Duplicate Duplicate to new slide Delete" at bounding box center [641, 338] width 1201 height 675
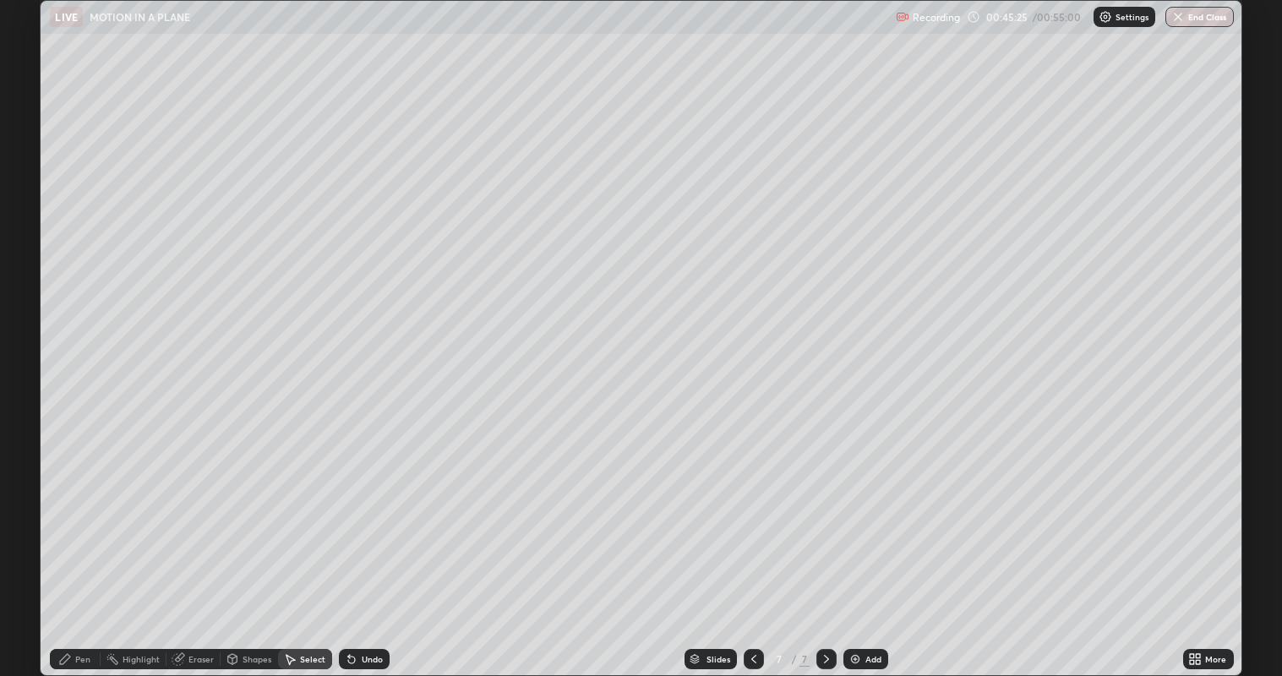
click at [79, 548] on div "Pen" at bounding box center [75, 659] width 51 height 20
click at [32, 313] on div at bounding box center [30, 311] width 10 height 10
click at [35, 363] on div at bounding box center [30, 365] width 10 height 10
click at [31, 260] on div at bounding box center [30, 257] width 10 height 10
click at [32, 260] on div at bounding box center [30, 257] width 10 height 10
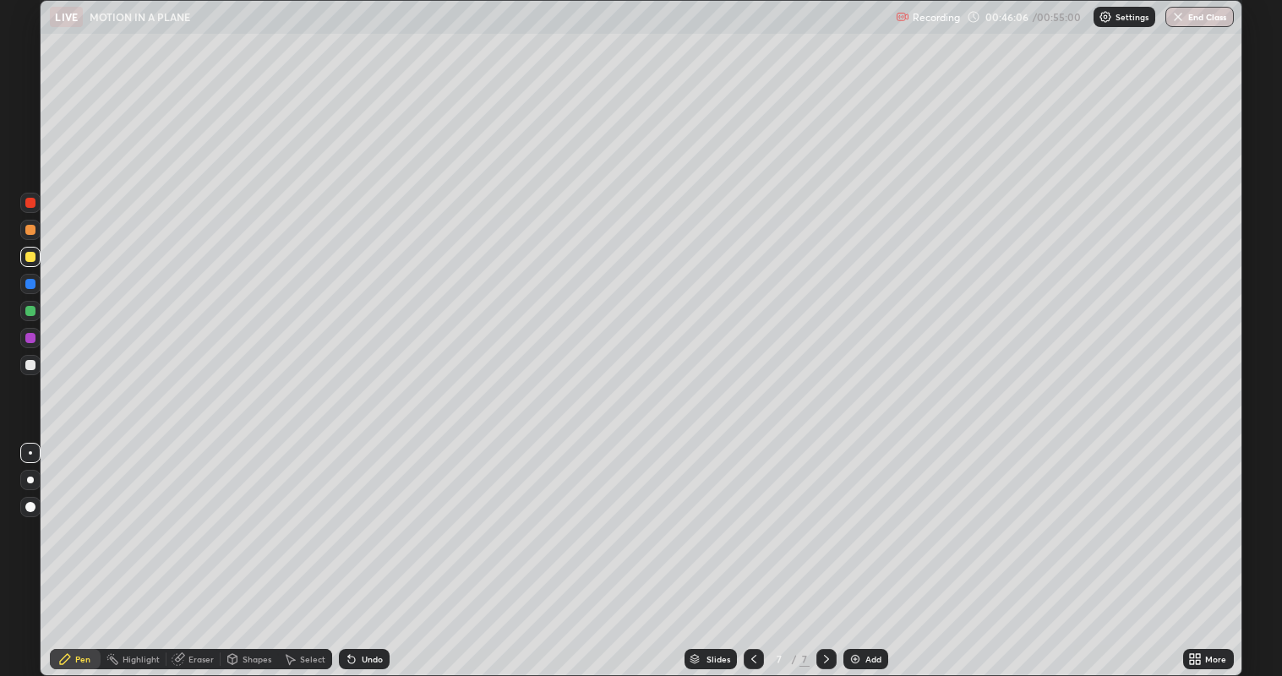
click at [32, 259] on div at bounding box center [30, 257] width 10 height 10
click at [34, 255] on div at bounding box center [30, 257] width 10 height 10
click at [30, 285] on div at bounding box center [30, 284] width 10 height 10
click at [30, 311] on div at bounding box center [30, 311] width 10 height 10
click at [377, 548] on div "Undo" at bounding box center [364, 659] width 51 height 20
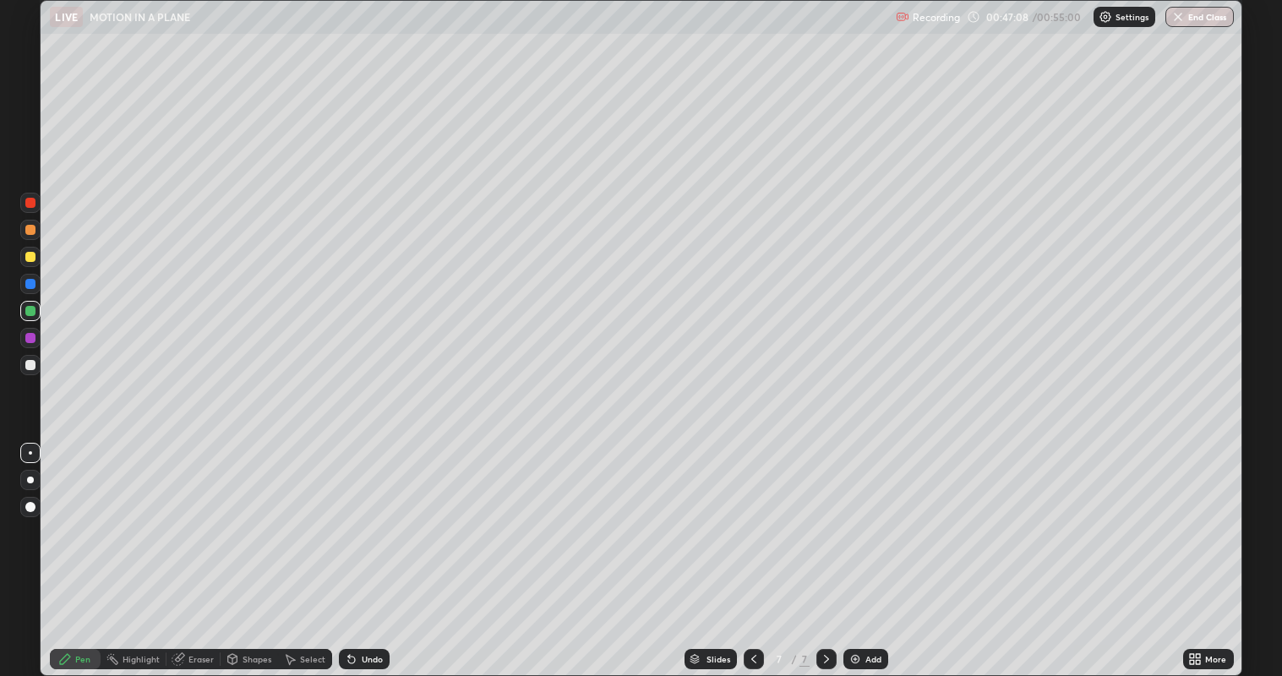
click at [374, 548] on div "Undo" at bounding box center [372, 659] width 21 height 8
click at [380, 548] on div "Undo" at bounding box center [372, 659] width 21 height 8
click at [382, 548] on div "Undo" at bounding box center [364, 659] width 51 height 20
click at [384, 548] on div "Undo" at bounding box center [364, 659] width 51 height 20
click at [30, 285] on div at bounding box center [30, 284] width 10 height 10
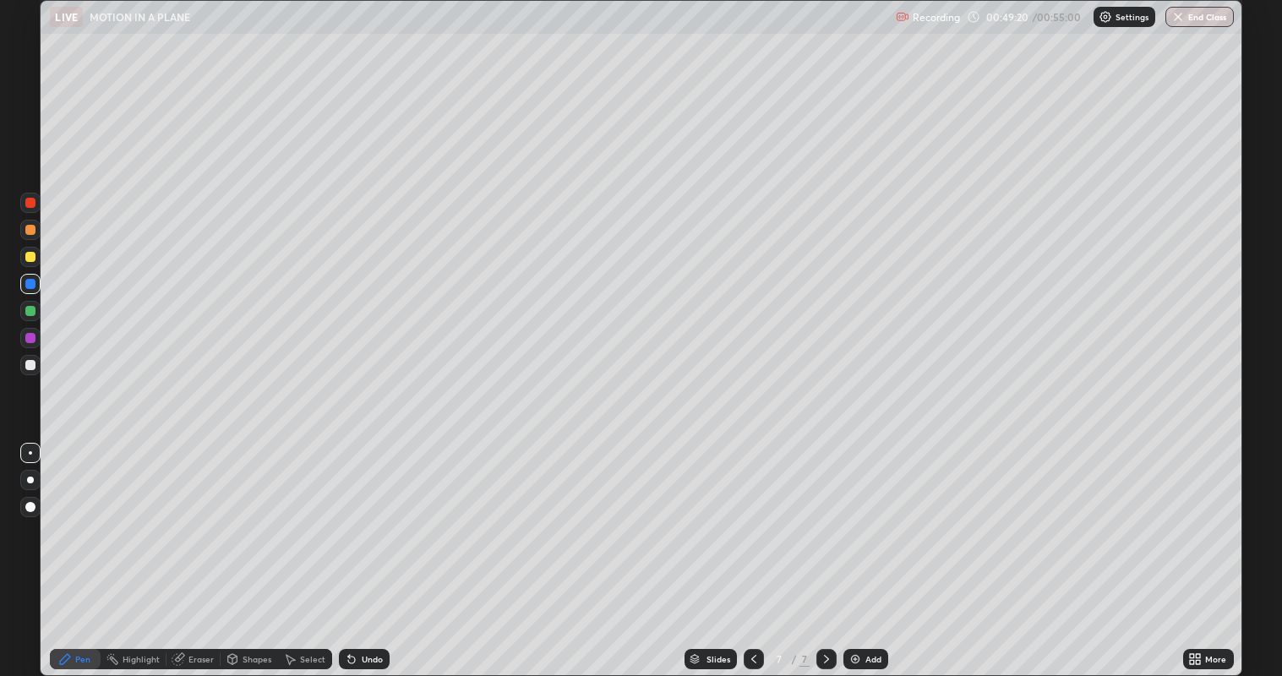
click at [26, 366] on div at bounding box center [30, 365] width 10 height 10
click at [25, 310] on div at bounding box center [30, 311] width 10 height 10
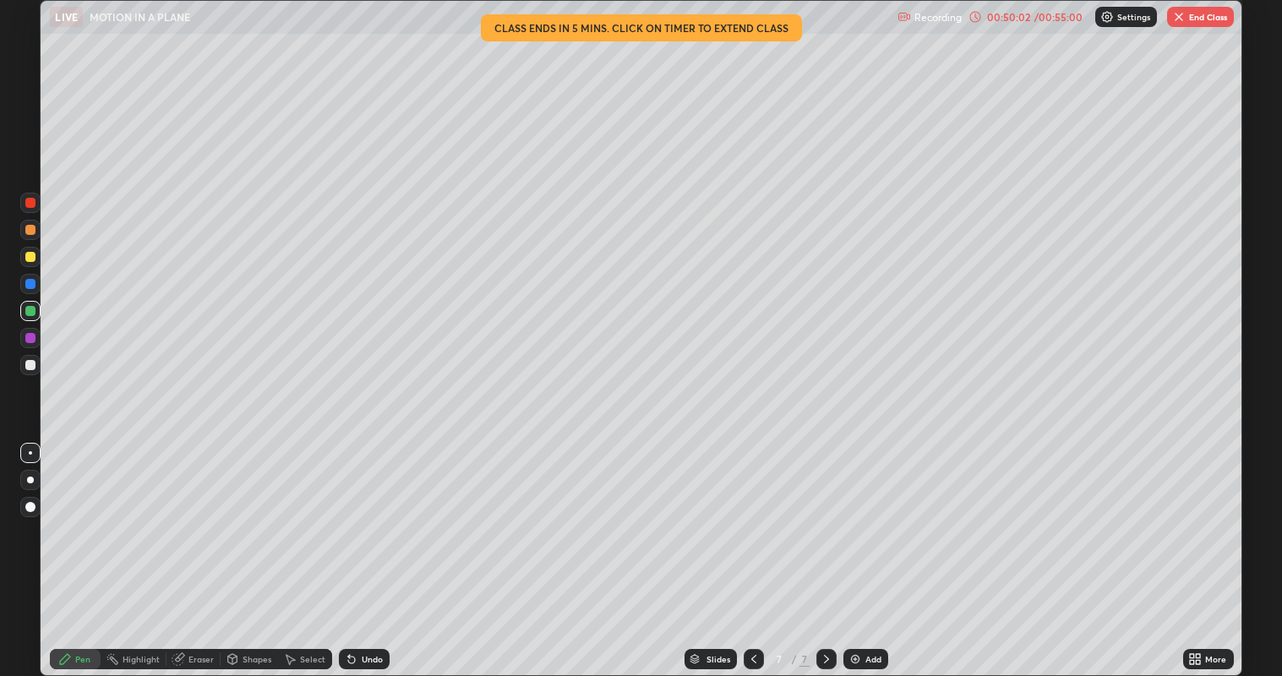
click at [304, 548] on div "Select" at bounding box center [312, 659] width 25 height 8
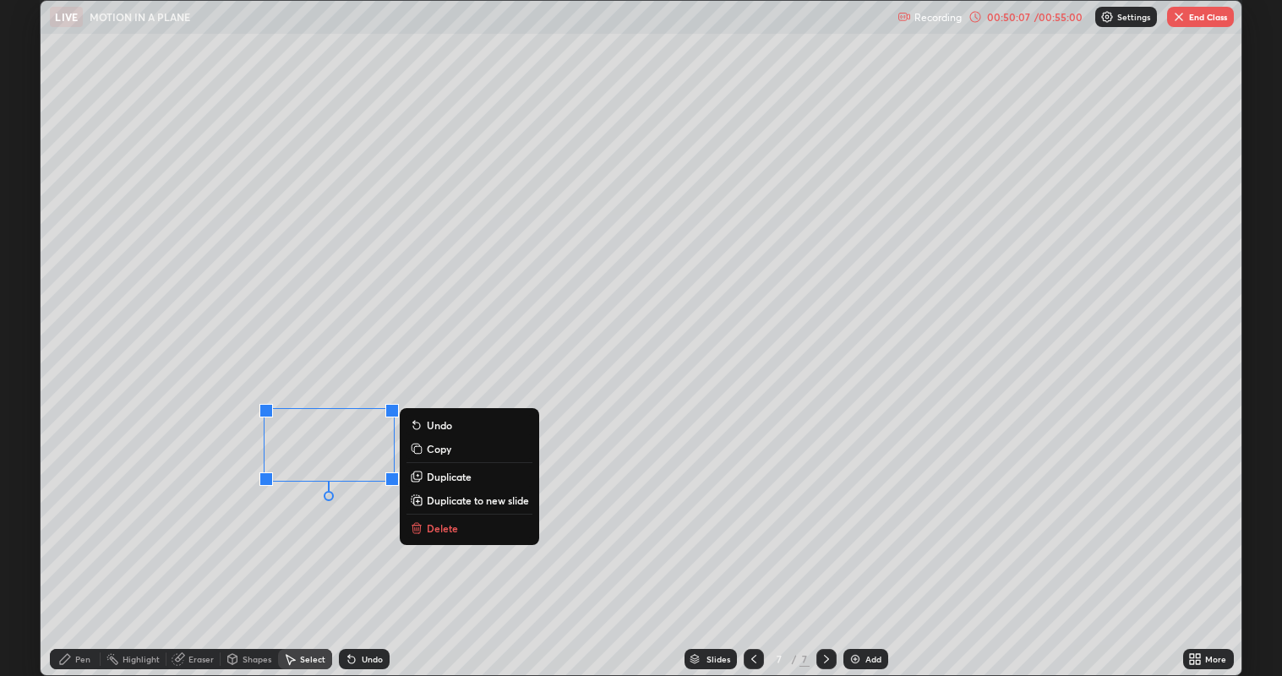
click at [286, 548] on div "0 ° Undo Copy Duplicate Duplicate to new slide Delete" at bounding box center [641, 338] width 1201 height 675
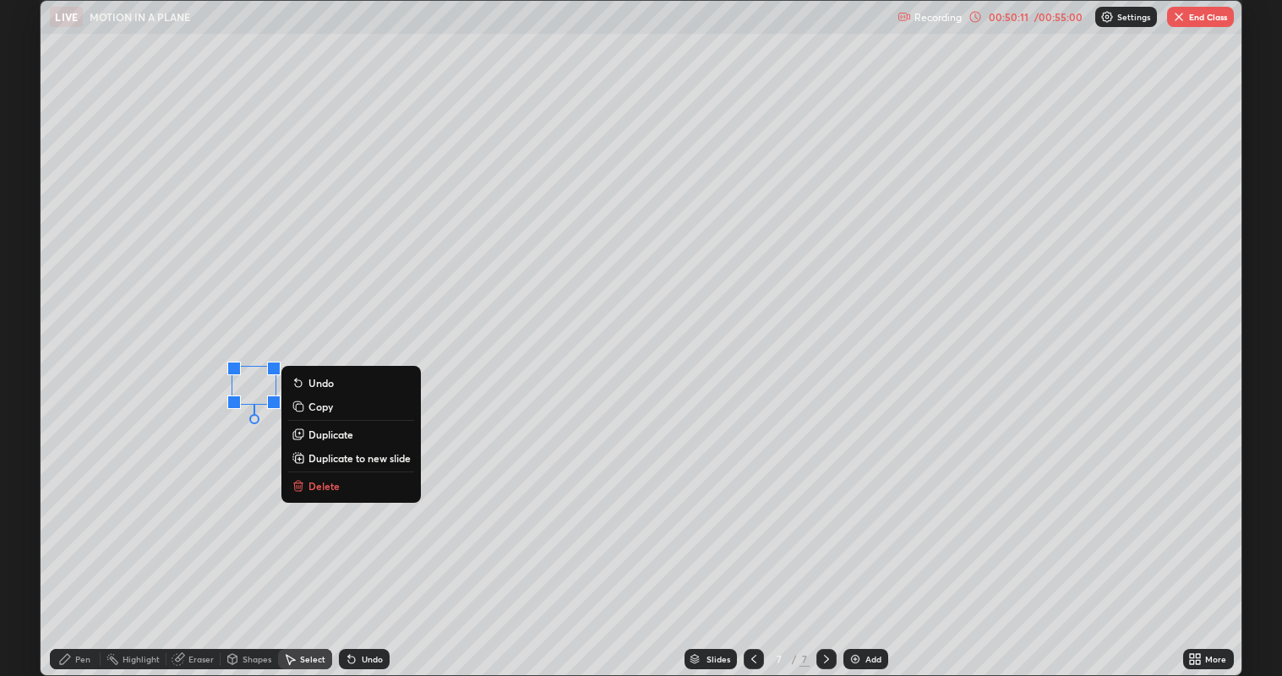
click at [221, 475] on div "0 ° Undo Copy Duplicate Duplicate to new slide Delete" at bounding box center [641, 338] width 1201 height 675
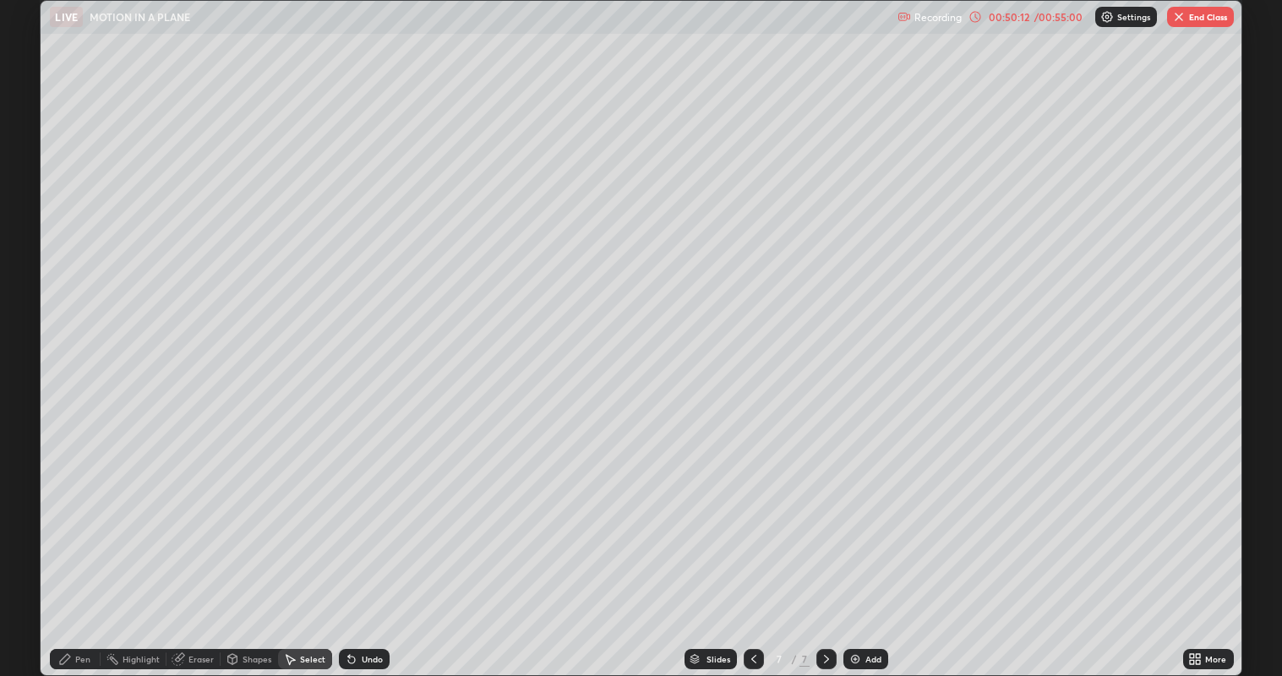
click at [77, 548] on div "Pen" at bounding box center [82, 659] width 15 height 8
click at [30, 366] on div at bounding box center [30, 365] width 10 height 10
click at [30, 310] on div at bounding box center [30, 311] width 10 height 10
click at [28, 259] on div at bounding box center [30, 257] width 10 height 10
click at [312, 548] on div "Select" at bounding box center [312, 659] width 25 height 8
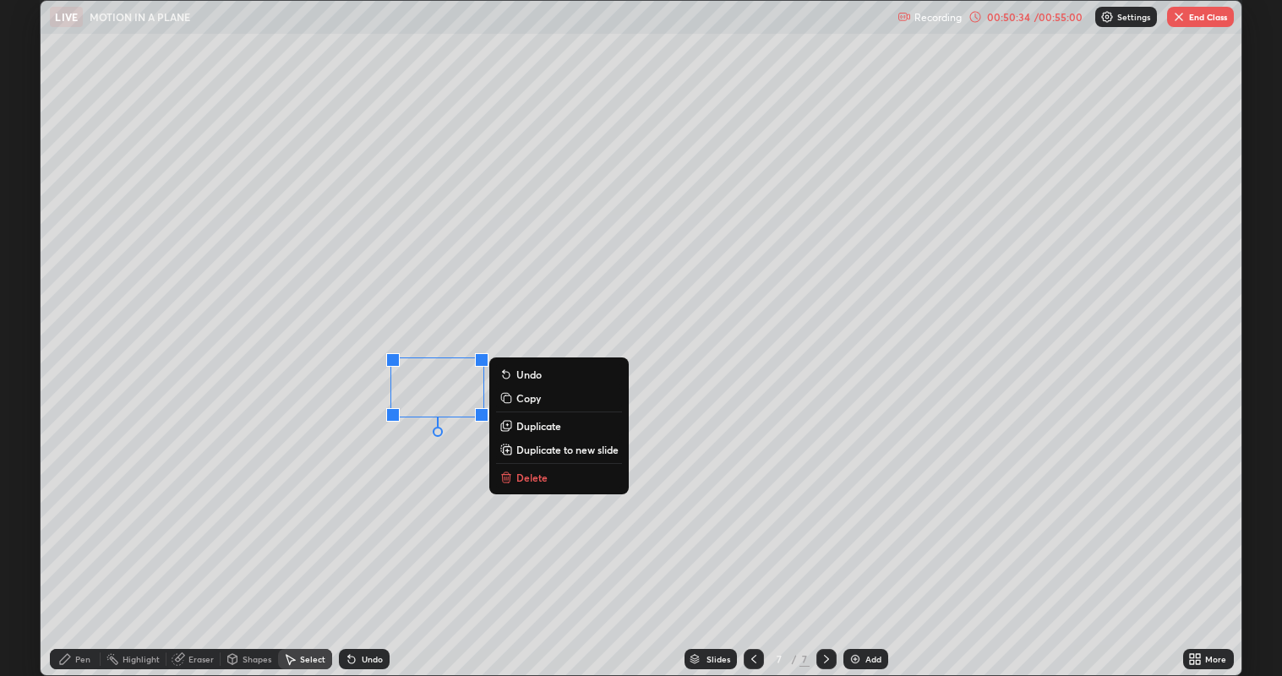
click at [447, 548] on div "0 ° Undo Copy Duplicate Duplicate to new slide Delete" at bounding box center [641, 338] width 1201 height 675
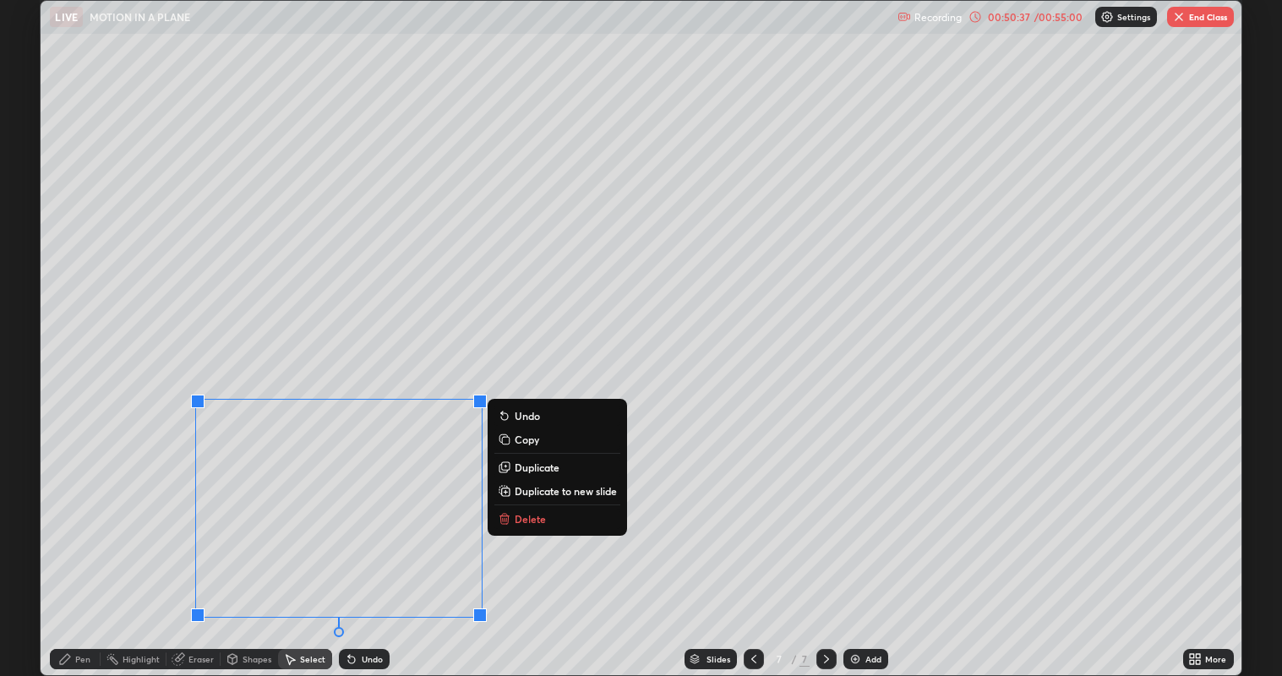
click at [129, 521] on div "0 ° Undo Copy Duplicate Duplicate to new slide Delete" at bounding box center [641, 338] width 1201 height 675
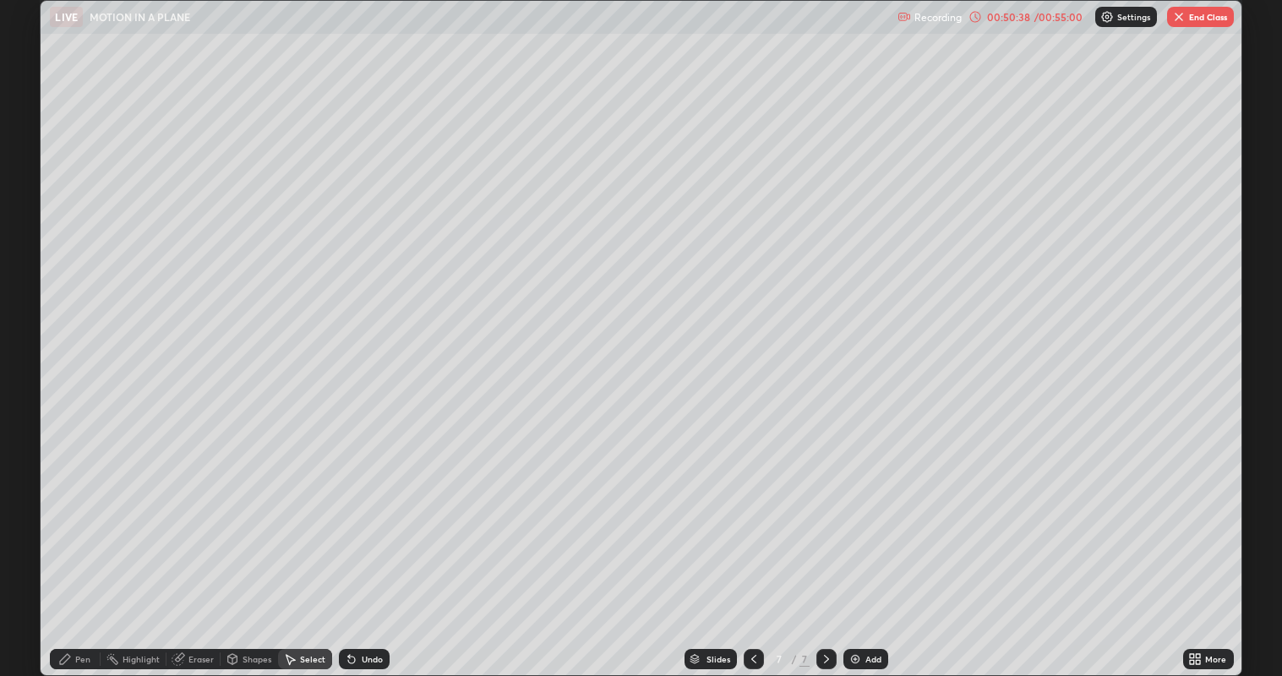
click at [199, 548] on div "Eraser" at bounding box center [200, 659] width 25 height 8
click at [72, 548] on div "Pen" at bounding box center [75, 659] width 51 height 20
click at [27, 366] on div at bounding box center [30, 365] width 10 height 10
click at [308, 548] on div "Select" at bounding box center [312, 659] width 25 height 8
click at [321, 548] on div "Select" at bounding box center [305, 659] width 54 height 20
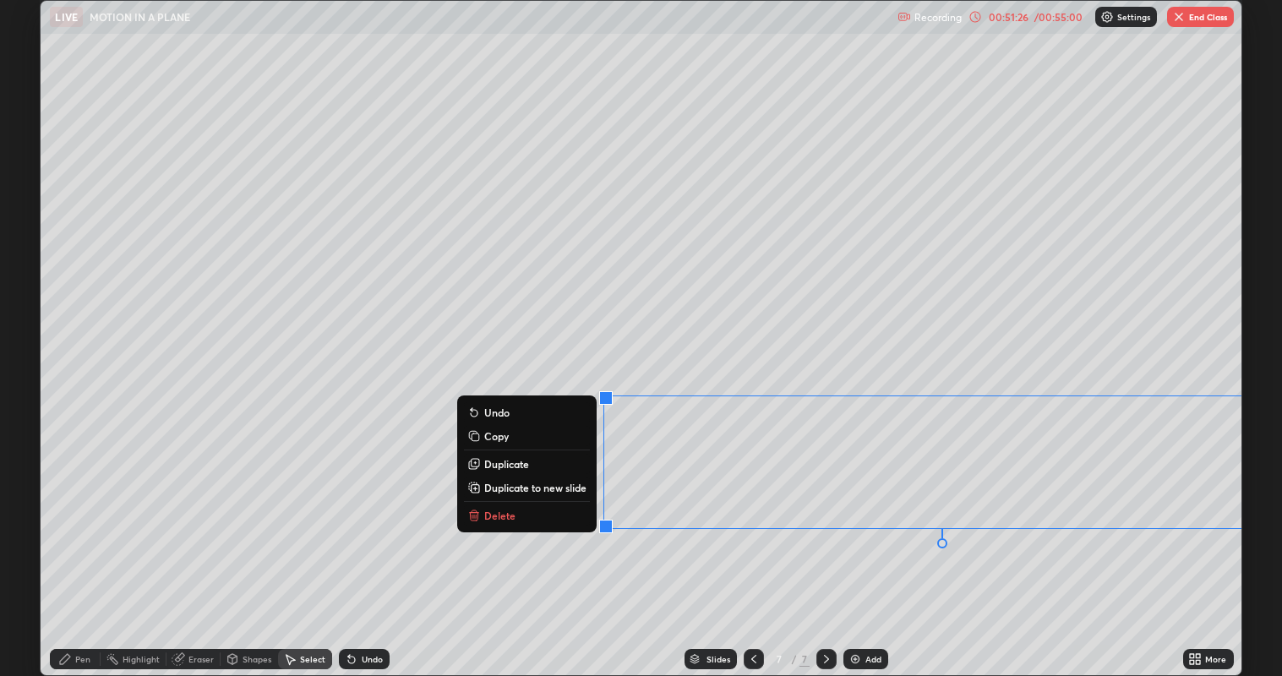
click at [841, 548] on div "0 ° Undo Copy Duplicate Duplicate to new slide Delete" at bounding box center [641, 338] width 1201 height 675
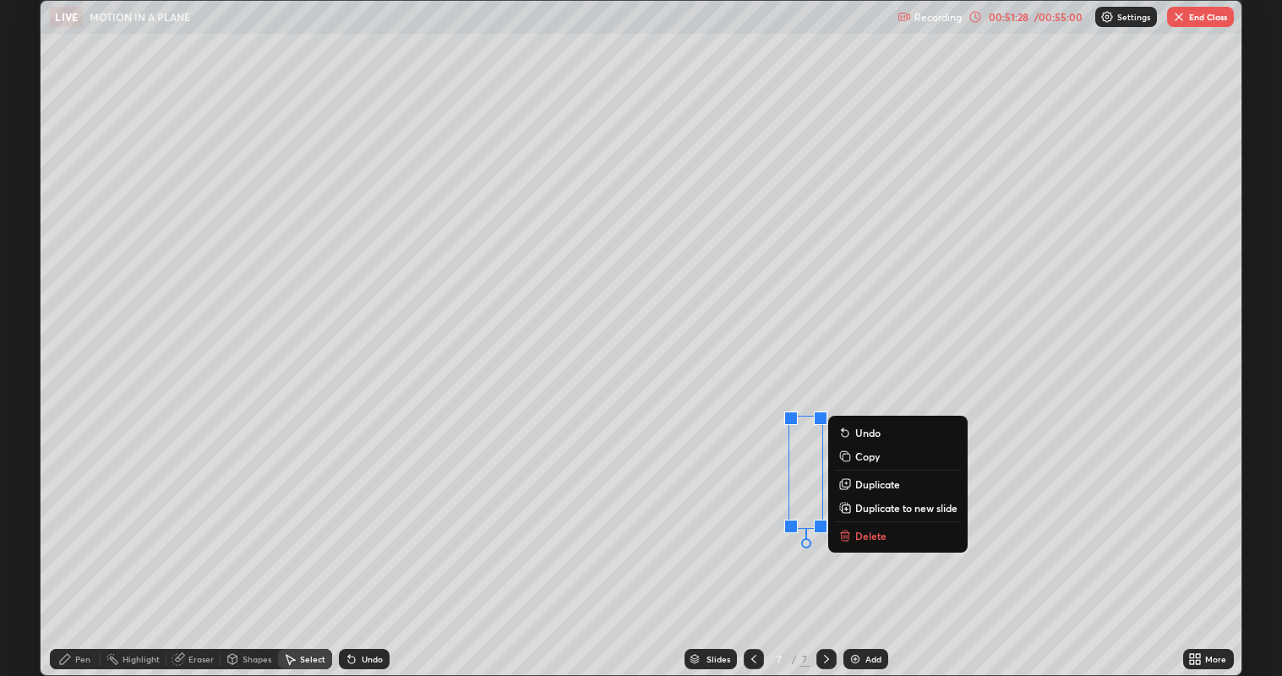
click at [864, 486] on p "Duplicate" at bounding box center [877, 484] width 45 height 14
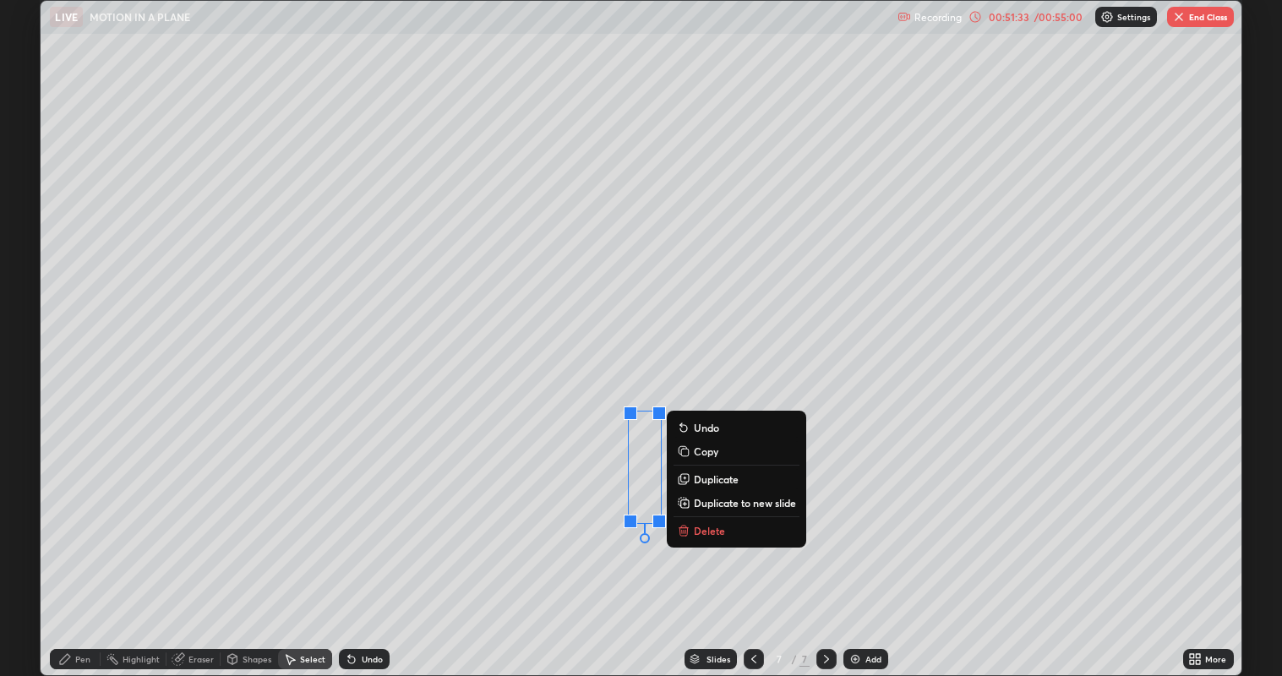
click at [856, 433] on div "0 ° Undo Copy Duplicate Duplicate to new slide Delete" at bounding box center [641, 338] width 1201 height 675
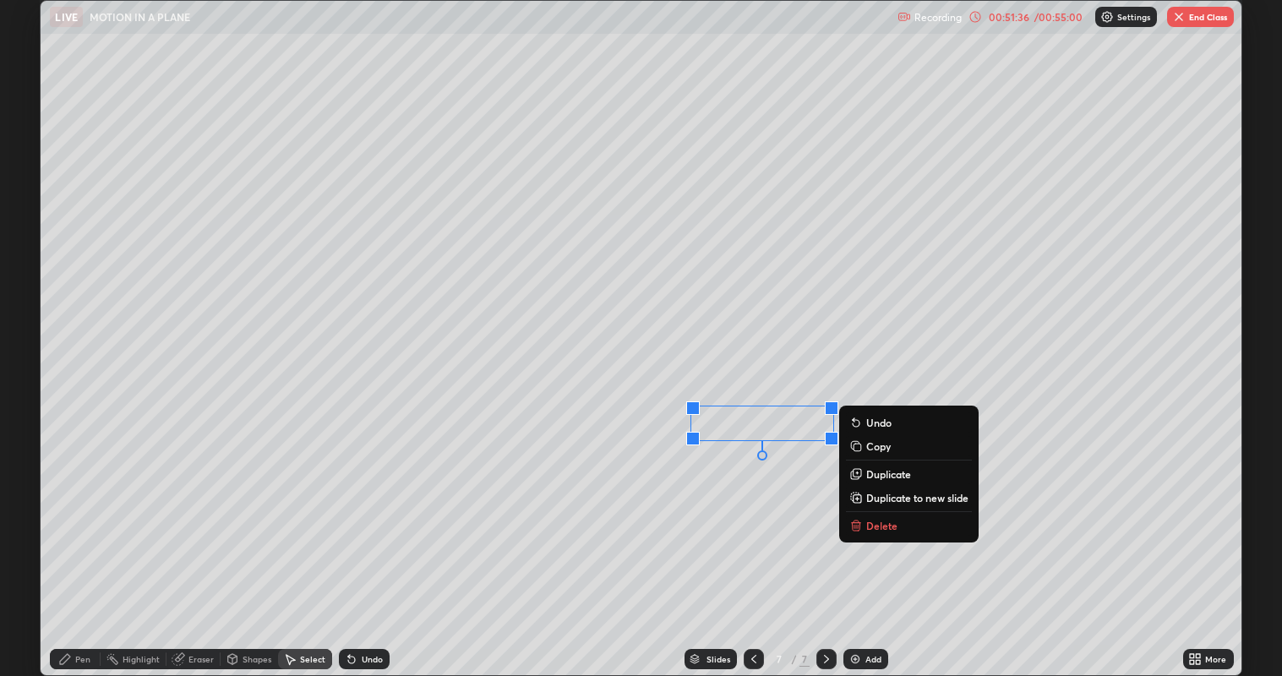
click at [718, 505] on div "0 ° Undo Copy Duplicate Duplicate to new slide Delete" at bounding box center [641, 338] width 1201 height 675
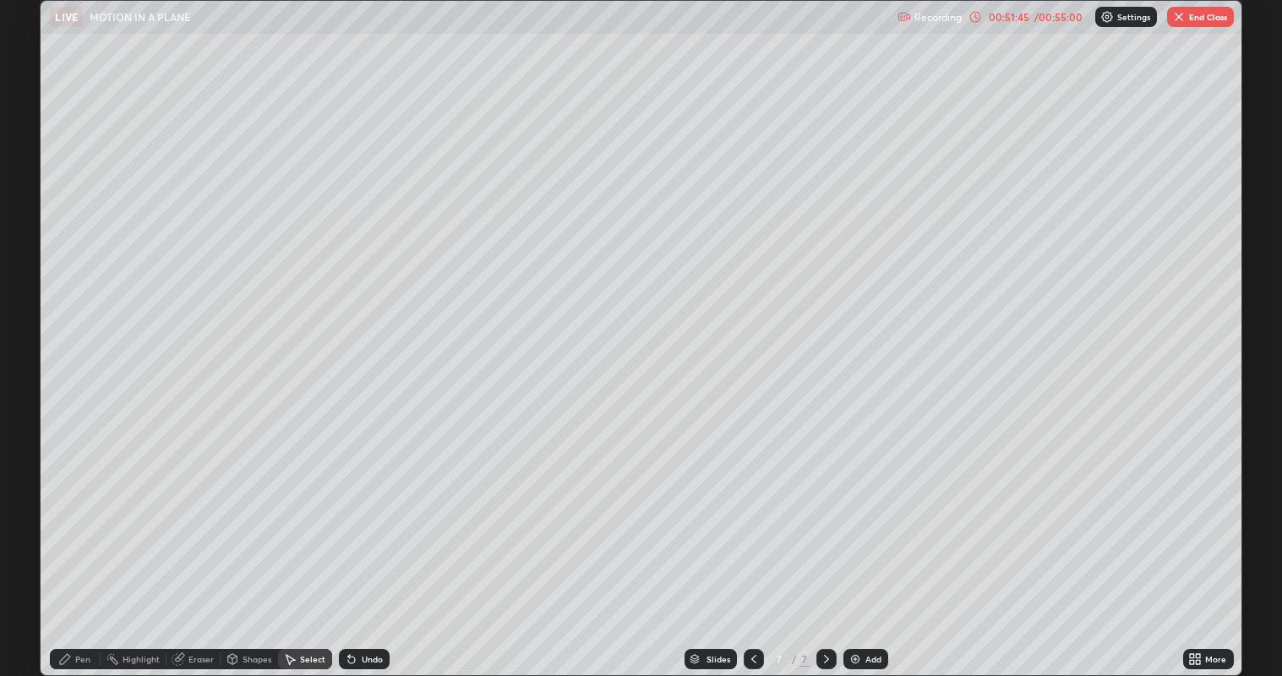
click at [73, 548] on div "Pen" at bounding box center [75, 659] width 51 height 20
click at [29, 257] on div at bounding box center [30, 257] width 10 height 10
click at [297, 548] on div "Select" at bounding box center [305, 659] width 54 height 20
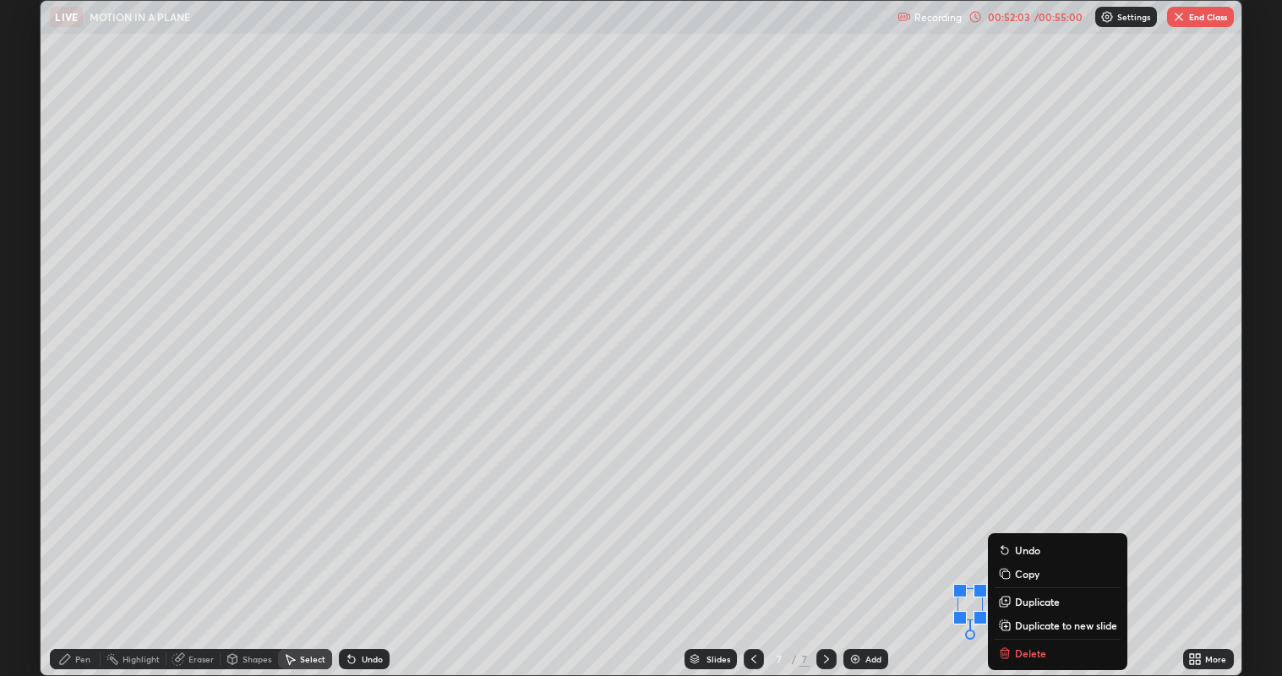
click at [977, 456] on div "0 ° Undo Copy Duplicate Duplicate to new slide Delete" at bounding box center [641, 338] width 1201 height 675
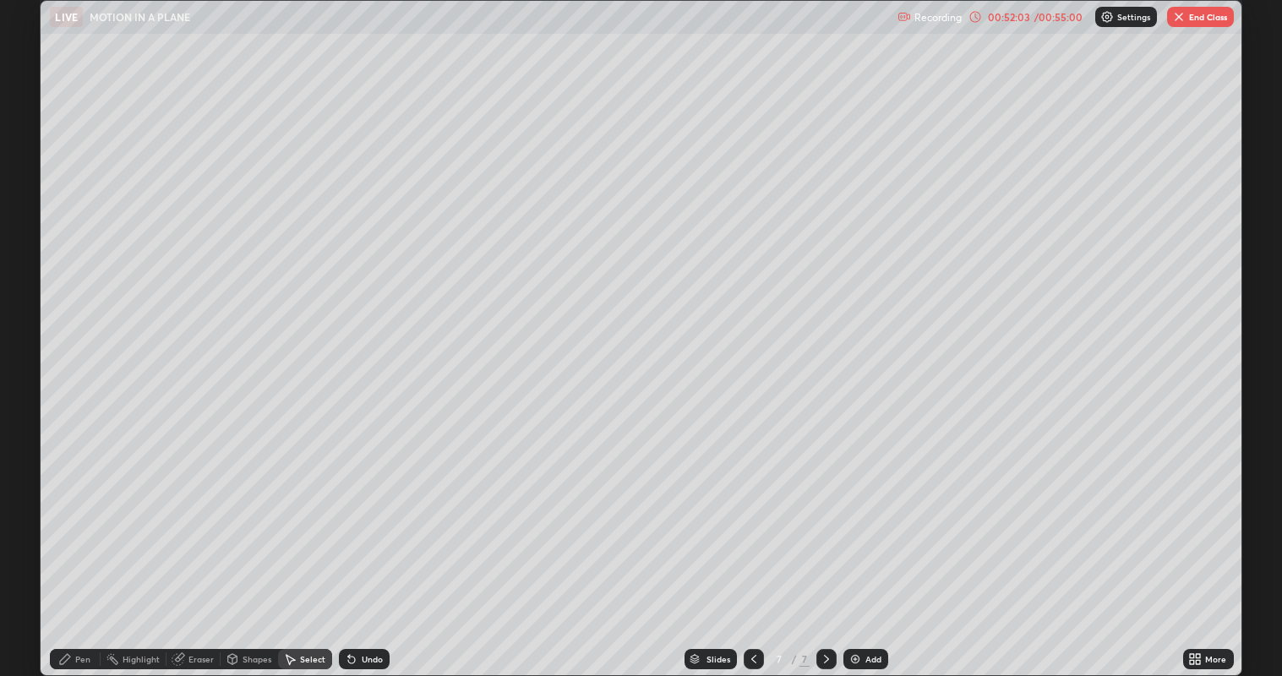
click at [78, 548] on div "Pen" at bounding box center [82, 659] width 15 height 8
click at [29, 312] on div at bounding box center [30, 311] width 10 height 10
click at [368, 548] on div "Undo" at bounding box center [372, 659] width 21 height 8
click at [350, 548] on icon at bounding box center [351, 660] width 7 height 7
click at [35, 368] on div at bounding box center [30, 365] width 10 height 10
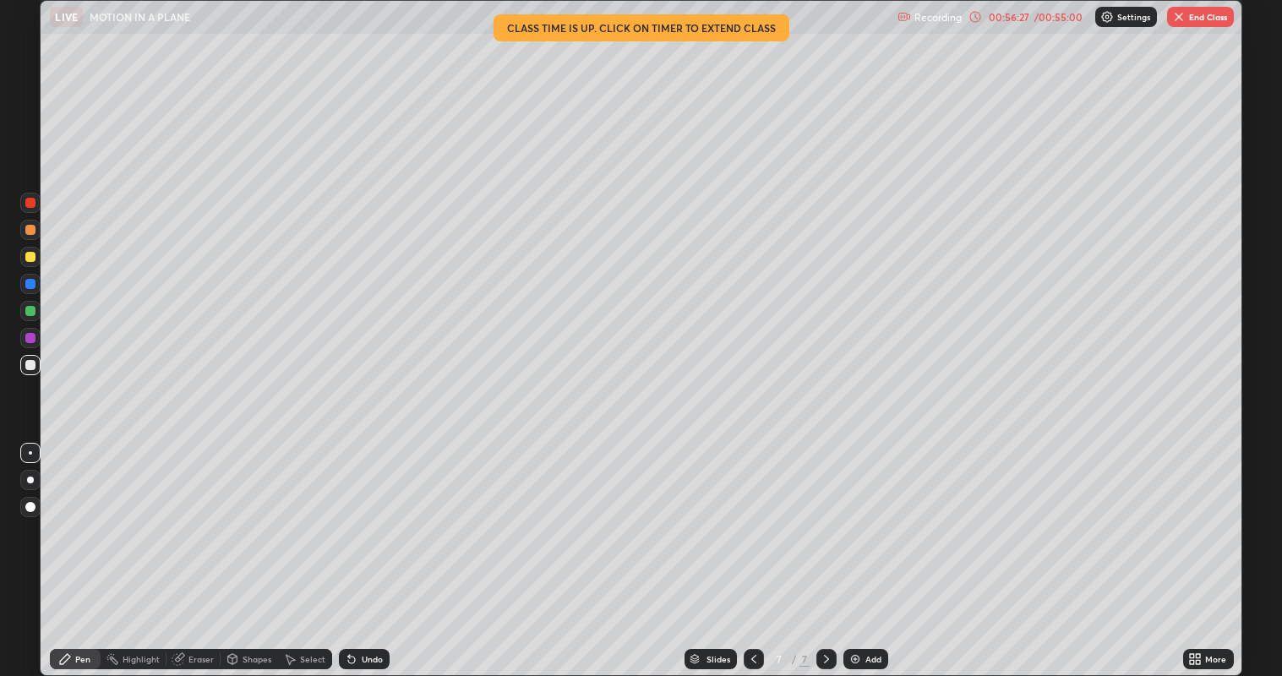
click at [1192, 25] on button "End Class" at bounding box center [1200, 17] width 67 height 20
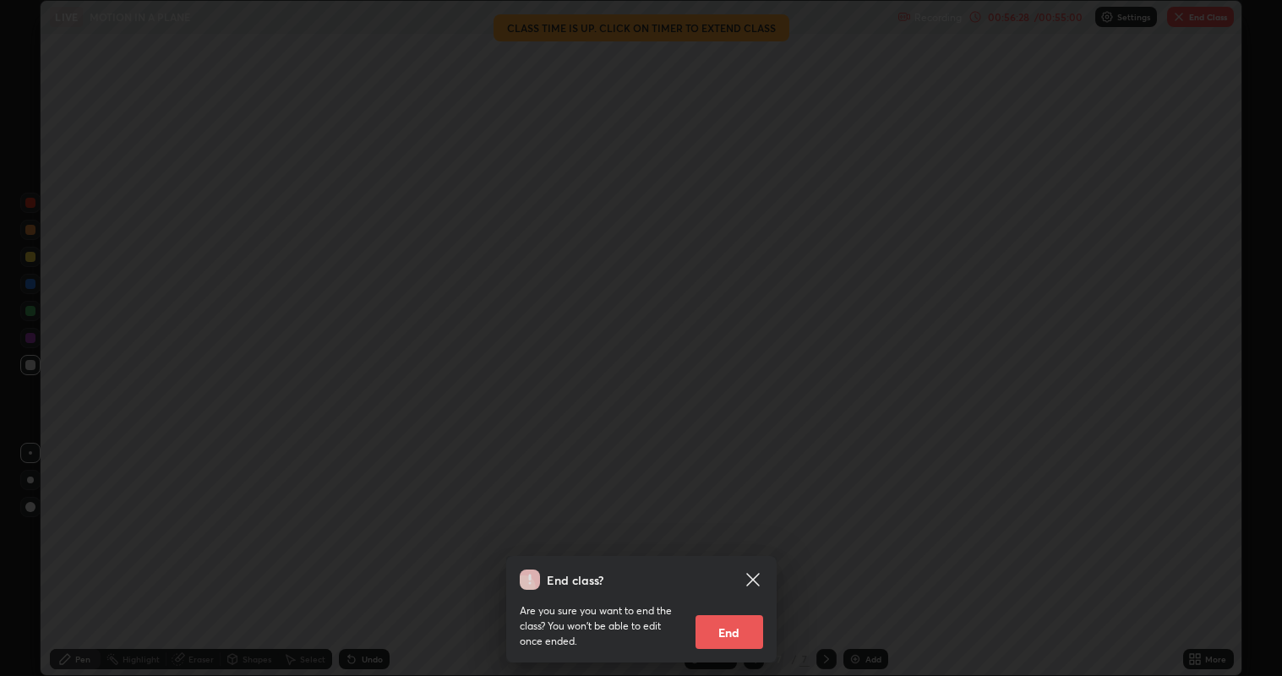
click at [746, 548] on button "End" at bounding box center [729, 632] width 68 height 34
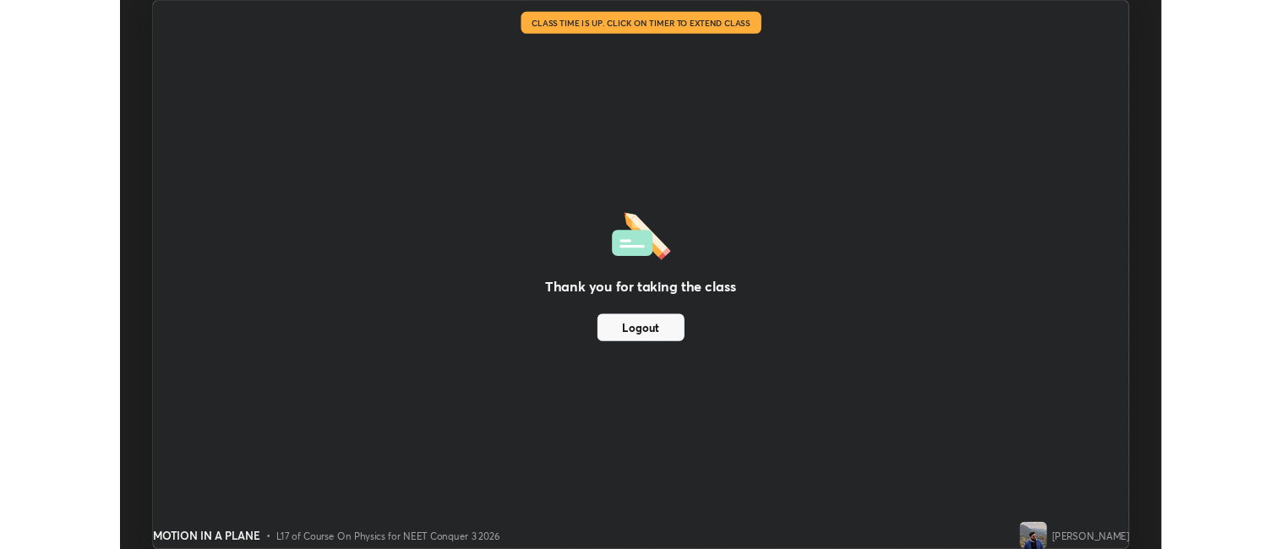
scroll to position [83943, 83210]
